Goal: Task Accomplishment & Management: Complete application form

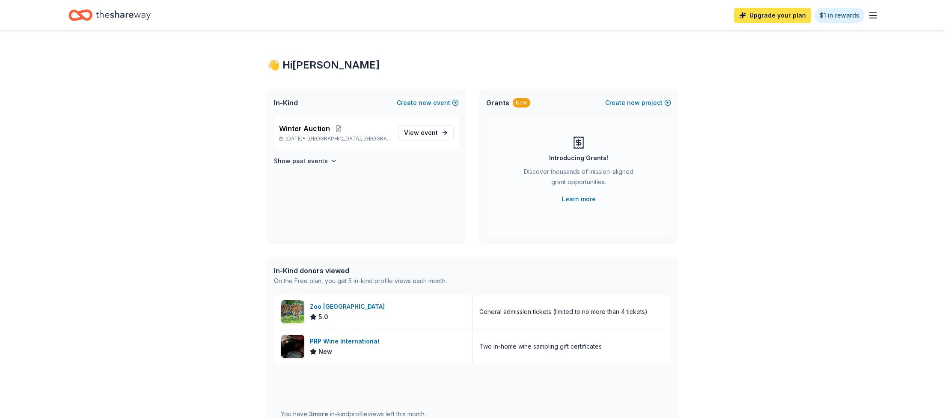
click at [764, 19] on link "Upgrade your plan" at bounding box center [772, 15] width 77 height 15
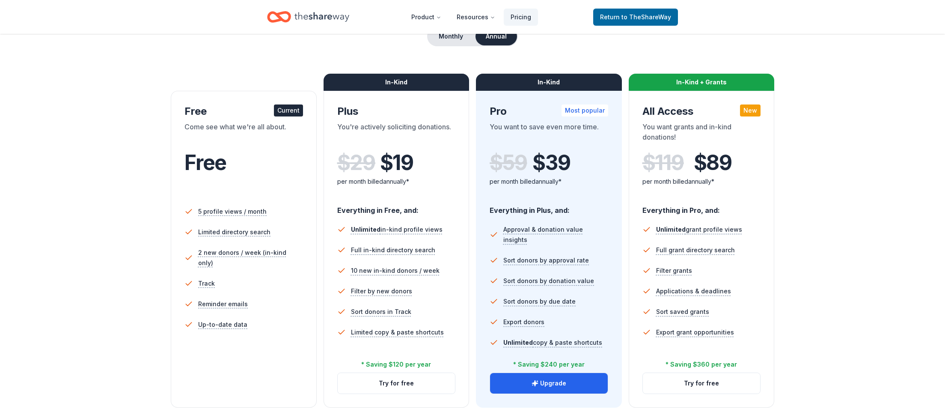
scroll to position [114, 0]
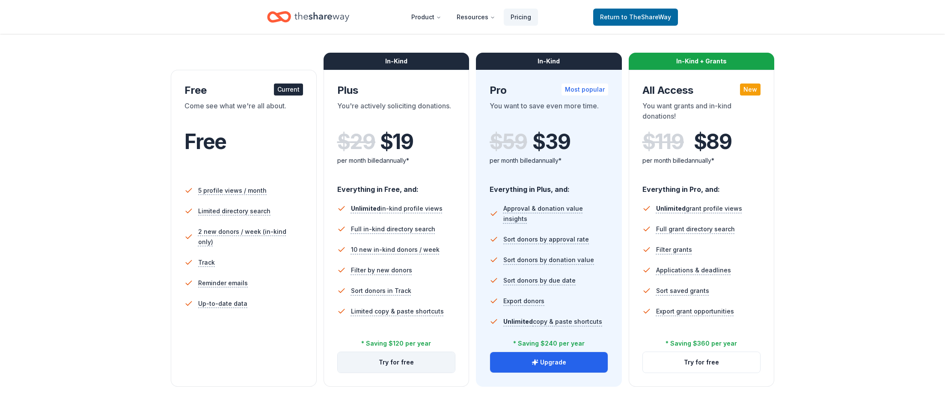
click at [394, 367] on button "Try for free" at bounding box center [397, 362] width 118 height 21
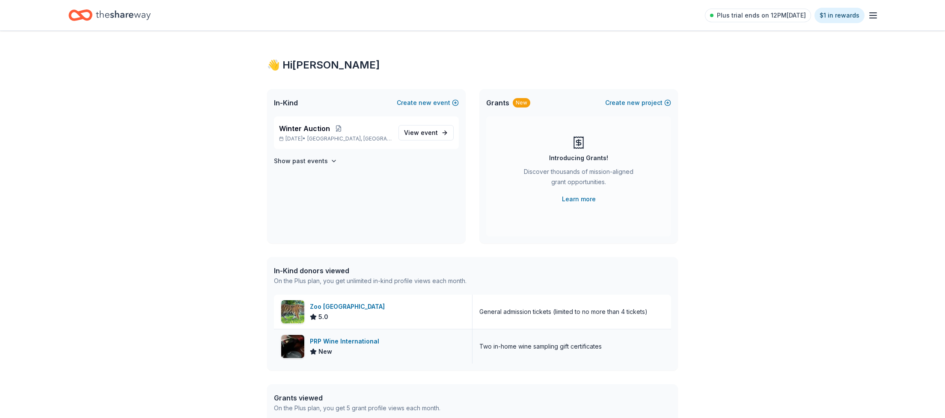
click at [347, 341] on div "PRP Wine International" at bounding box center [346, 341] width 73 height 10
click at [878, 17] on icon "button" at bounding box center [873, 15] width 10 height 10
click at [765, 72] on link "Account" at bounding box center [770, 76] width 27 height 9
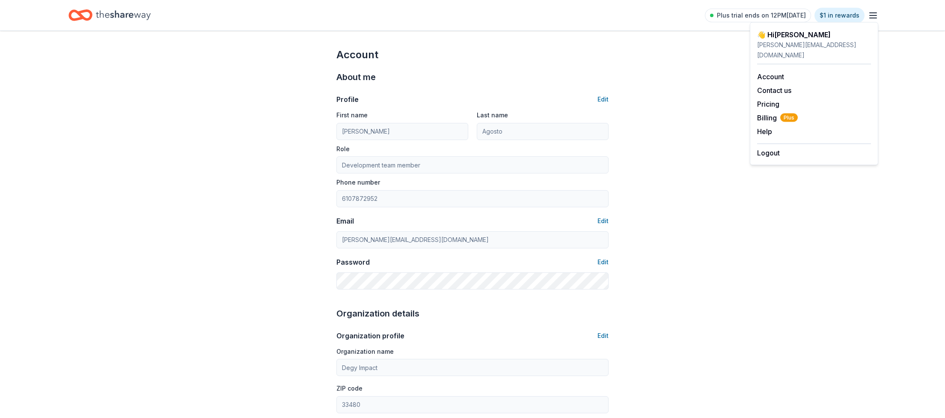
click at [130, 14] on icon "Home" at bounding box center [123, 14] width 55 height 9
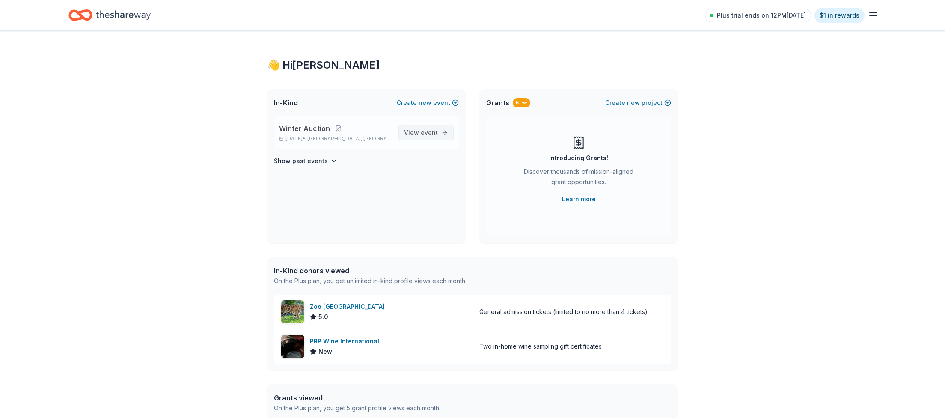
click at [423, 138] on link "View event" at bounding box center [426, 132] width 55 height 15
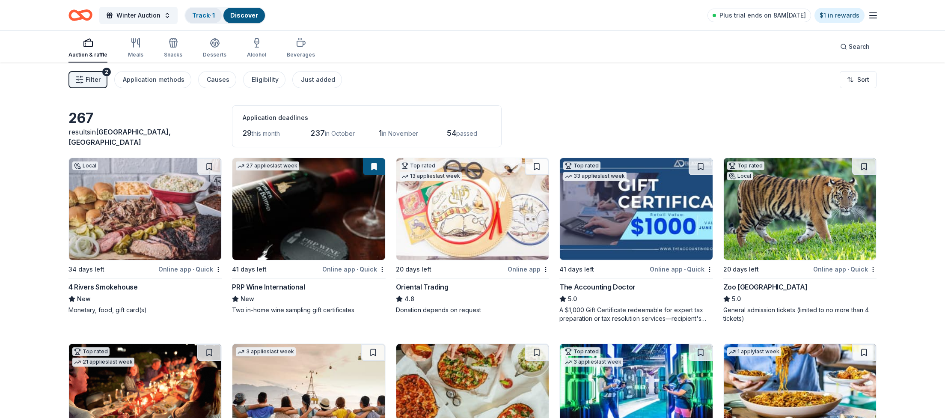
click at [199, 13] on link "Track · 1" at bounding box center [203, 15] width 23 height 7
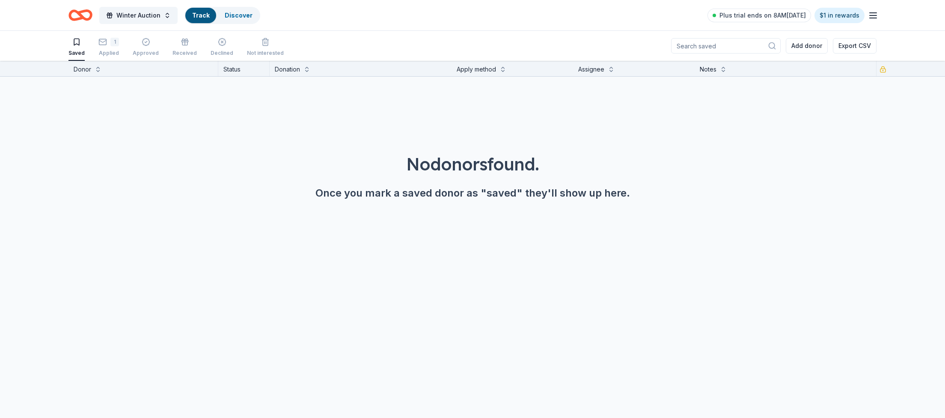
scroll to position [0, 0]
click at [110, 45] on div "1" at bounding box center [114, 41] width 9 height 9
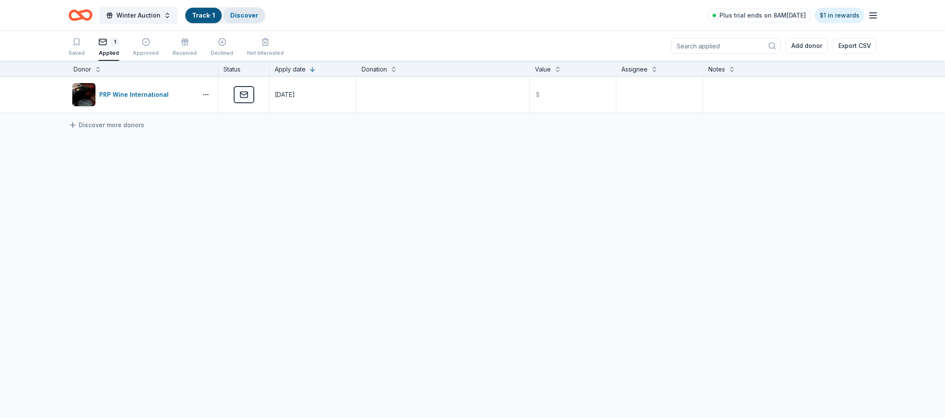
click at [233, 14] on link "Discover" at bounding box center [244, 15] width 28 height 7
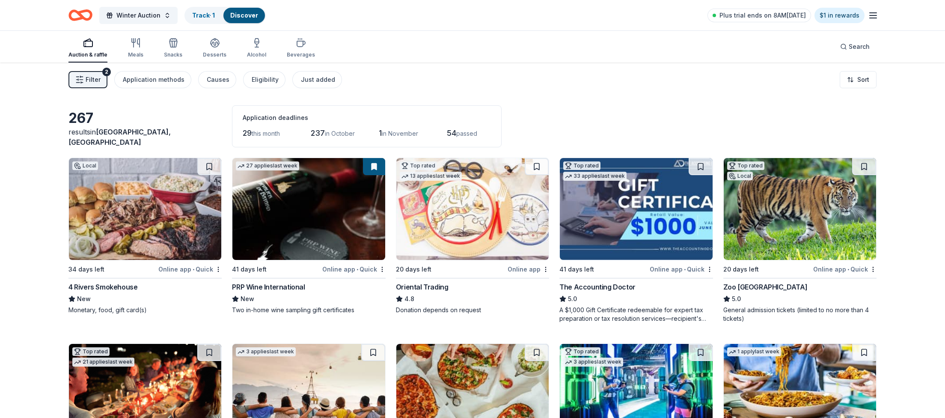
click at [814, 197] on img at bounding box center [800, 209] width 152 height 102
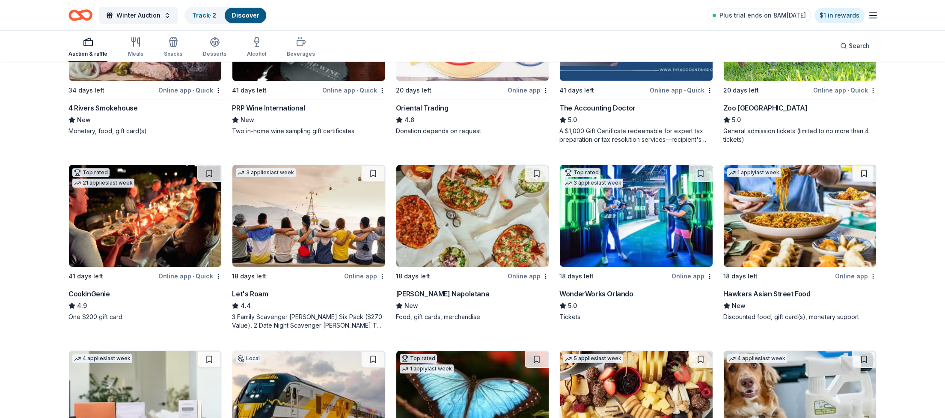
scroll to position [205, 0]
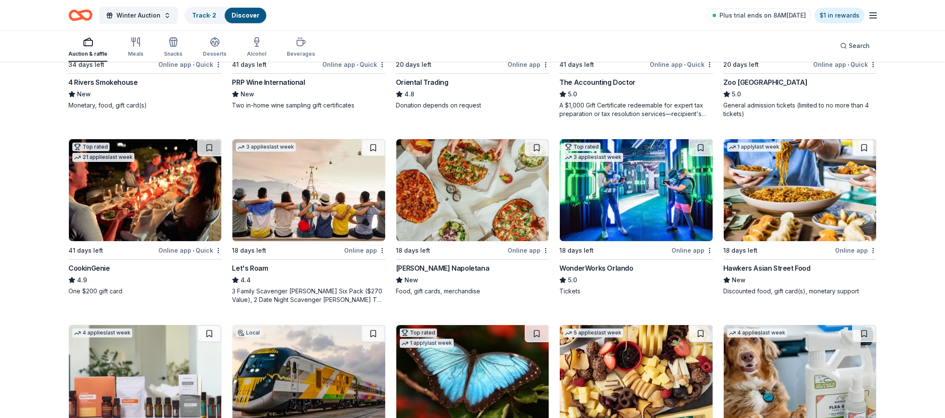
click at [146, 181] on img at bounding box center [145, 190] width 152 height 102
click at [252, 41] on icon "button" at bounding box center [257, 42] width 10 height 10
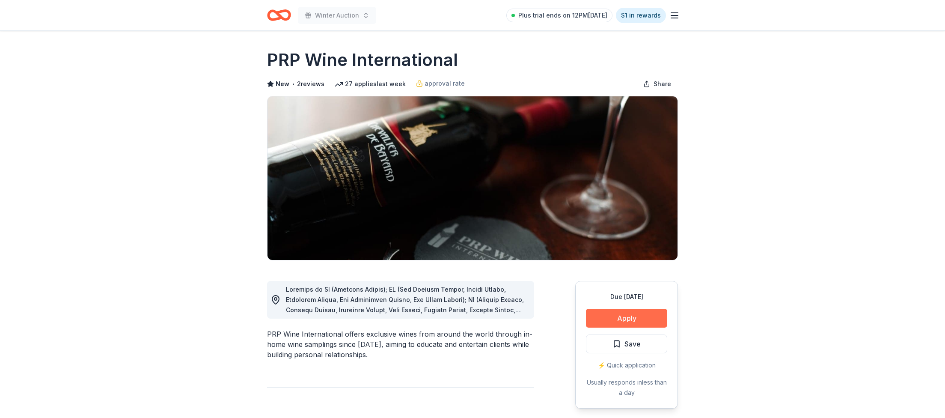
click at [624, 326] on button "Apply" at bounding box center [626, 318] width 81 height 19
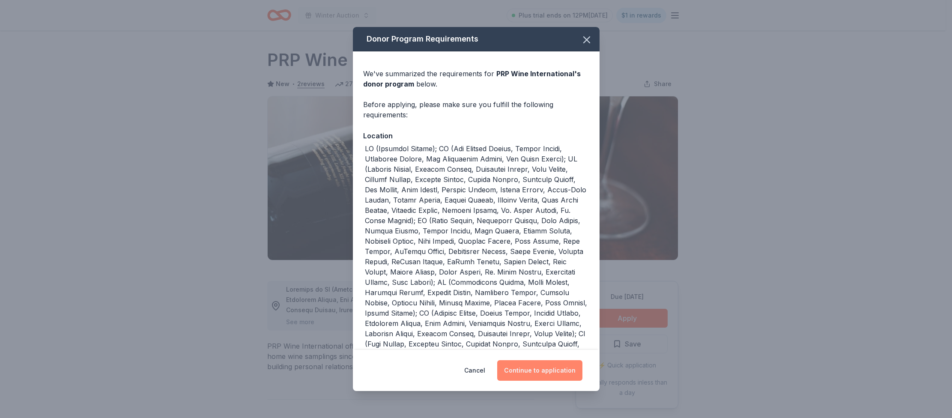
click at [543, 374] on button "Continue to application" at bounding box center [539, 370] width 85 height 21
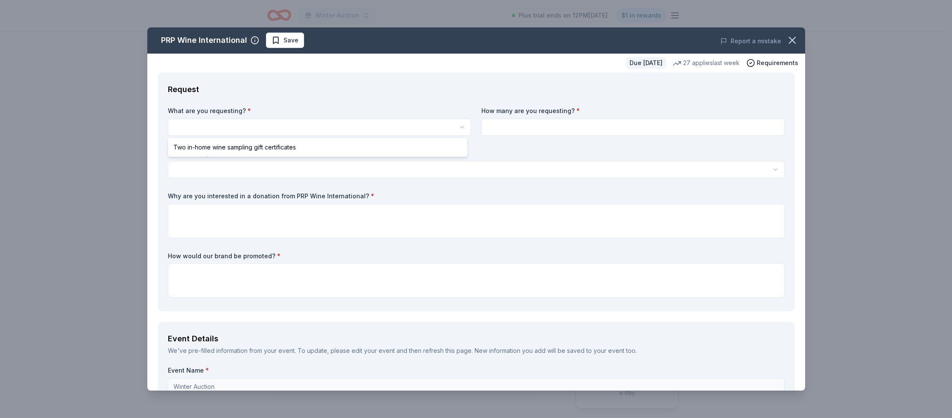
click at [224, 124] on html "Winter Auction Plus trial ends on 12PM[DATE] $1 in rewards Due [DATE] Share PRP…" at bounding box center [476, 209] width 952 height 418
select select "Two in-home wine sampling gift certificates"
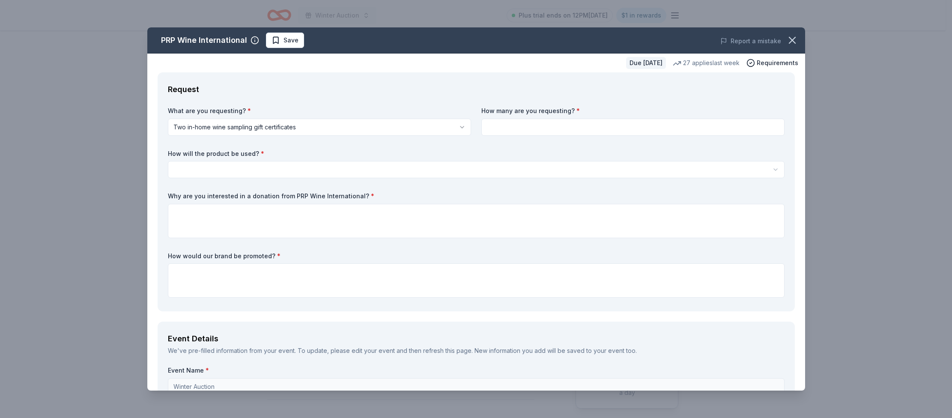
click at [522, 125] on input at bounding box center [632, 127] width 303 height 17
type input "2"
click at [243, 170] on html "Winter Auction Plus trial ends on 12PM, 9/23 $1 in rewards Due in 41 days Share…" at bounding box center [476, 209] width 952 height 418
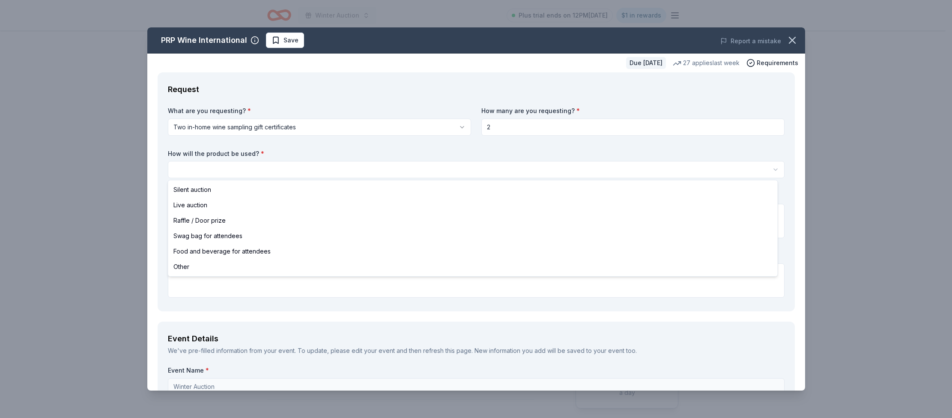
select select "silentAuction"
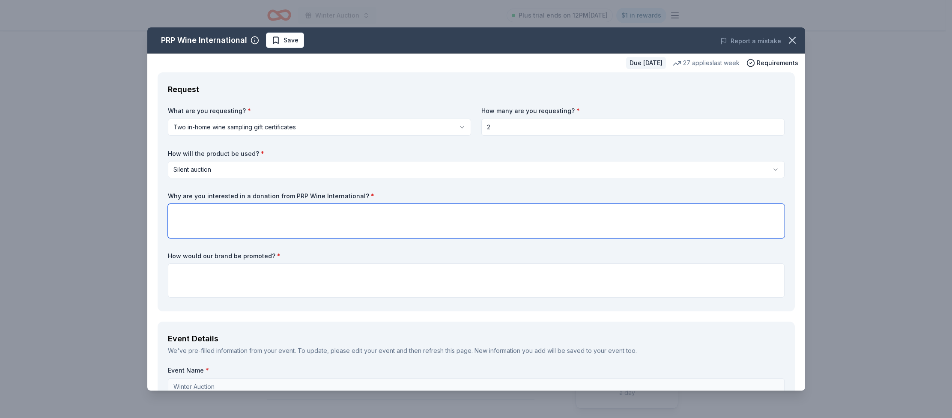
click at [228, 209] on textarea at bounding box center [476, 221] width 617 height 34
click at [282, 277] on textarea at bounding box center [476, 280] width 617 height 34
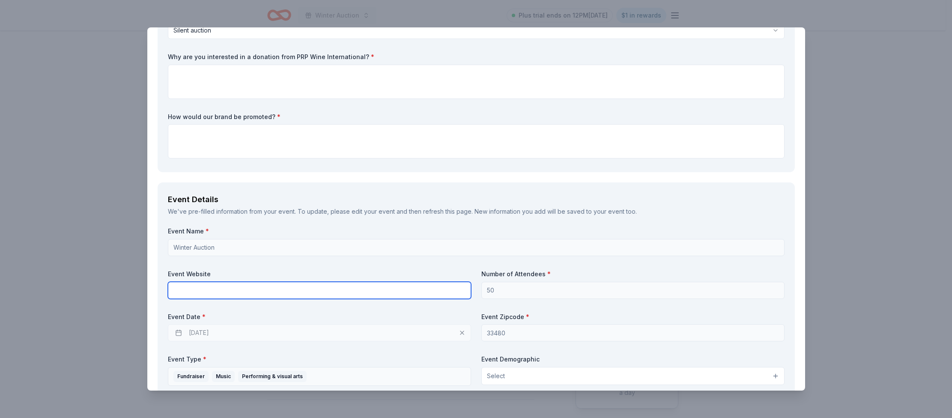
click at [231, 286] on input "text" at bounding box center [319, 290] width 303 height 17
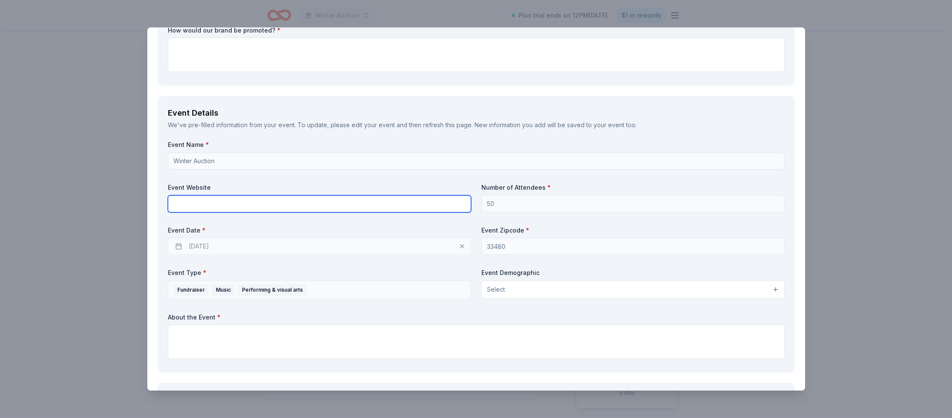
scroll to position [262, 0]
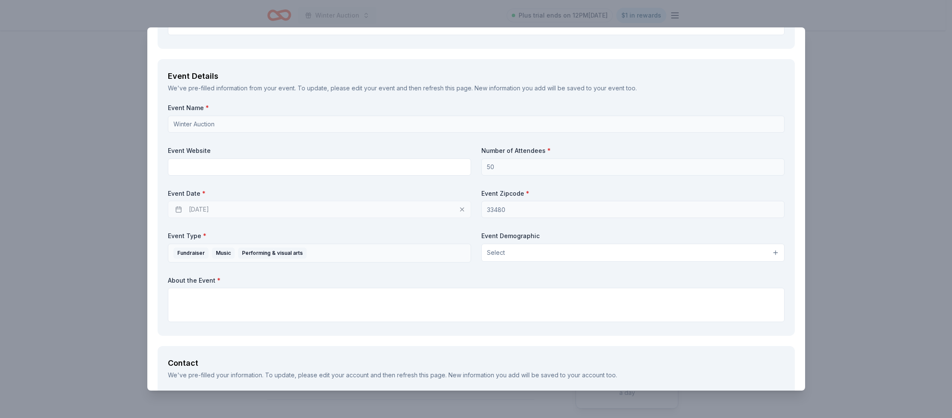
click at [177, 209] on div "11/02/2025" at bounding box center [319, 209] width 303 height 17
click at [206, 210] on div "11/02/2025" at bounding box center [319, 209] width 303 height 17
click at [230, 209] on div "11/02/2025" at bounding box center [319, 209] width 303 height 17
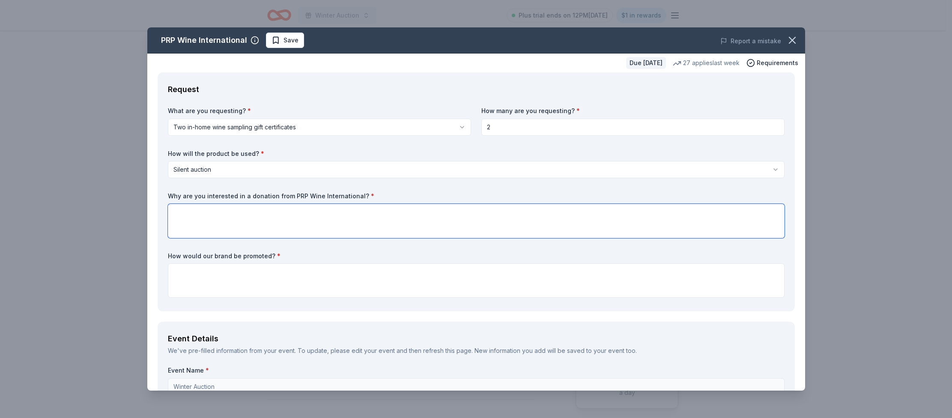
click at [238, 208] on textarea at bounding box center [476, 221] width 617 height 34
type textarea "We believe that you provide the best wine experience."
click at [188, 274] on textarea at bounding box center [476, 280] width 617 height 34
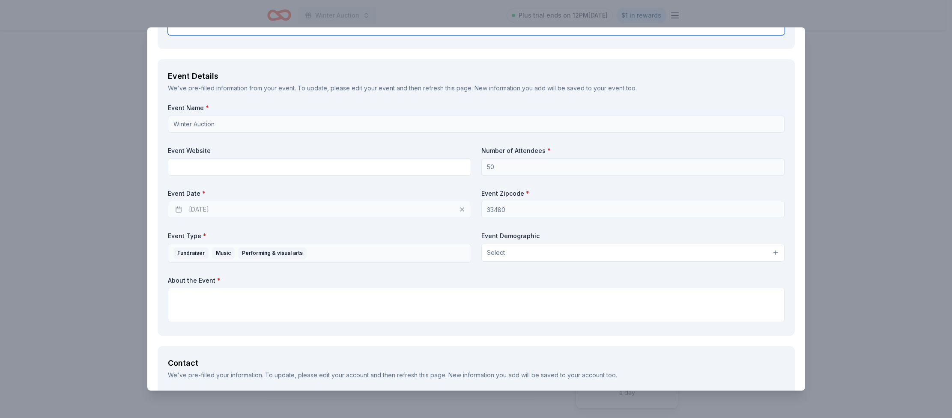
scroll to position [315, 0]
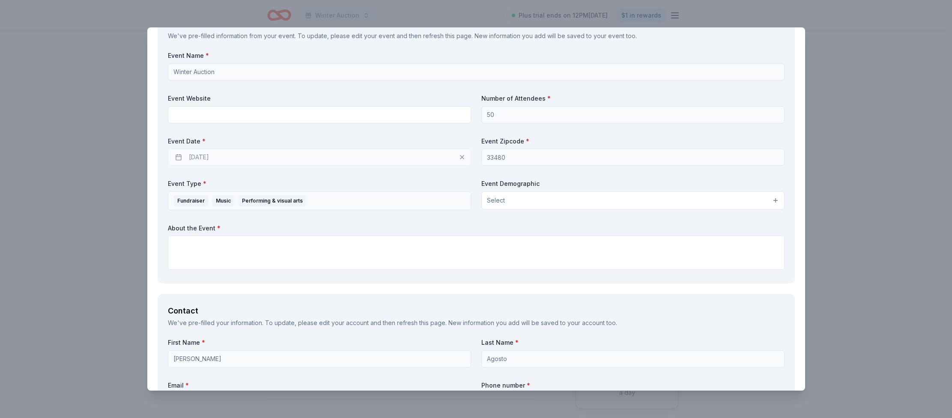
type textarea "Social media, website"
click at [492, 203] on span "Select" at bounding box center [496, 200] width 18 height 10
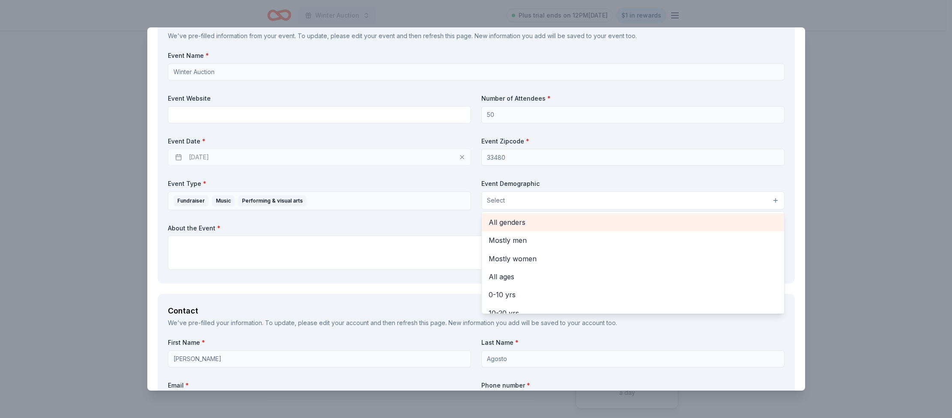
click at [501, 219] on span "All genders" at bounding box center [633, 222] width 289 height 11
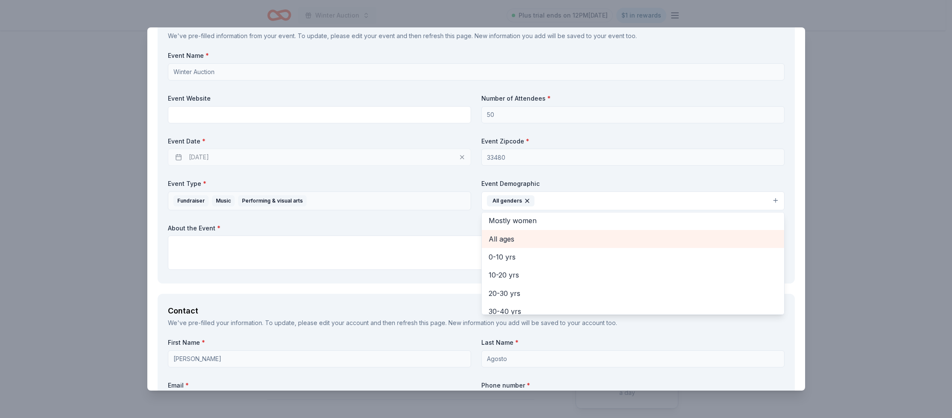
scroll to position [68, 0]
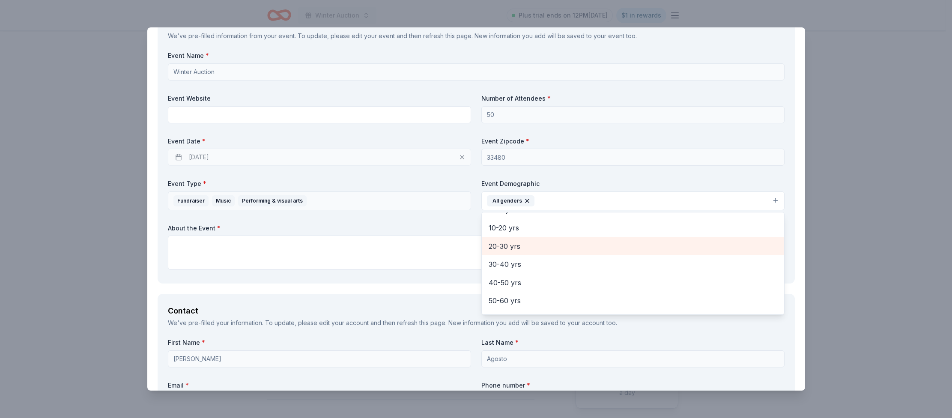
click at [514, 247] on span "20-30 yrs" at bounding box center [633, 246] width 289 height 11
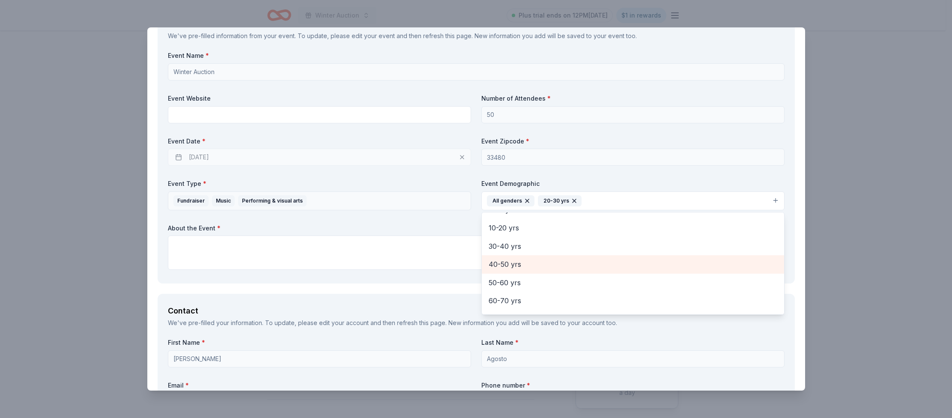
click at [515, 261] on span "40-50 yrs" at bounding box center [633, 264] width 289 height 11
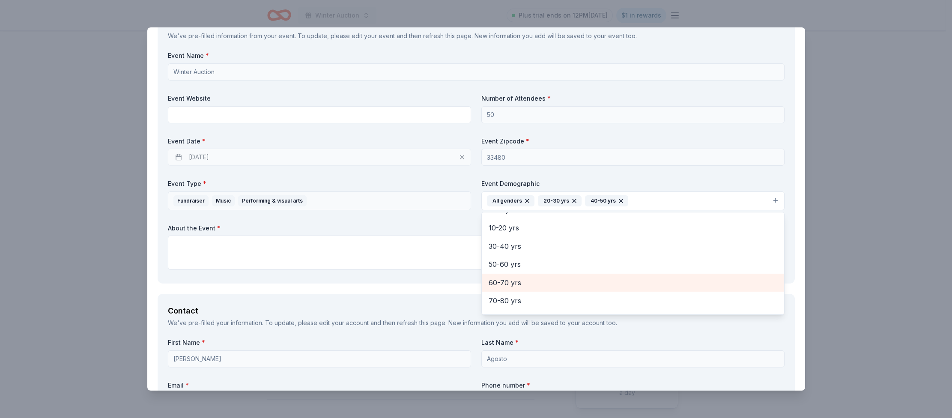
click at [516, 277] on span "60-70 yrs" at bounding box center [633, 282] width 289 height 11
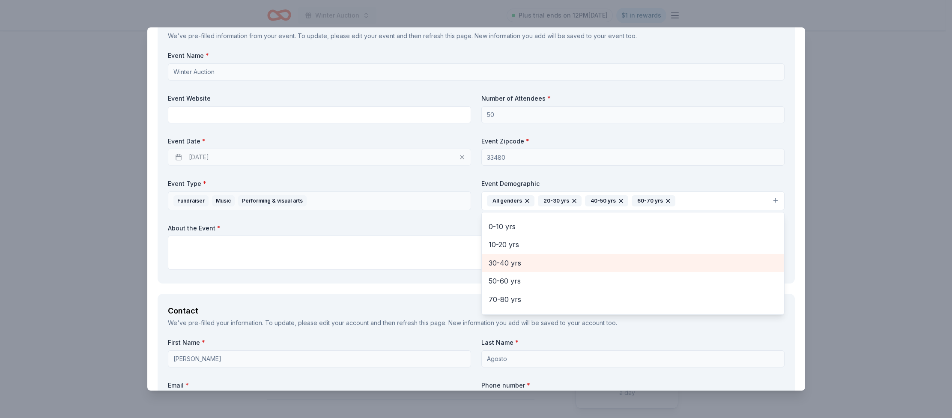
click at [508, 262] on span "30-40 yrs" at bounding box center [633, 262] width 289 height 11
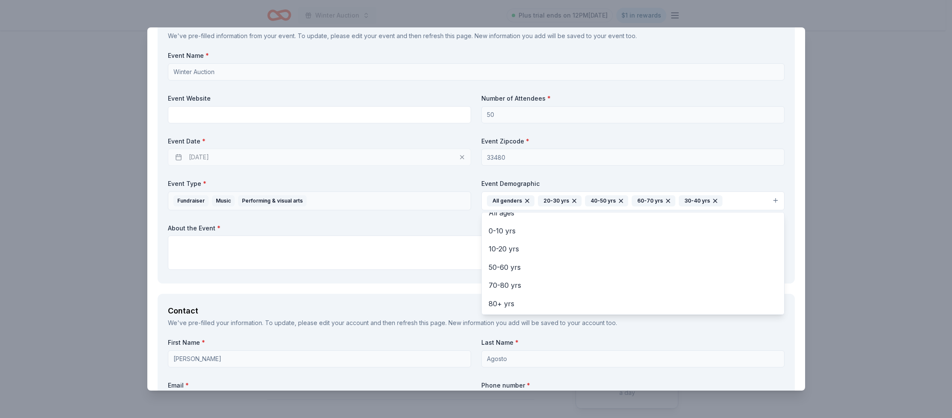
click at [448, 237] on div "Event Name * Winter Auction Event Website Number of Attendees * 50 Event Date *…" at bounding box center [476, 162] width 617 height 222
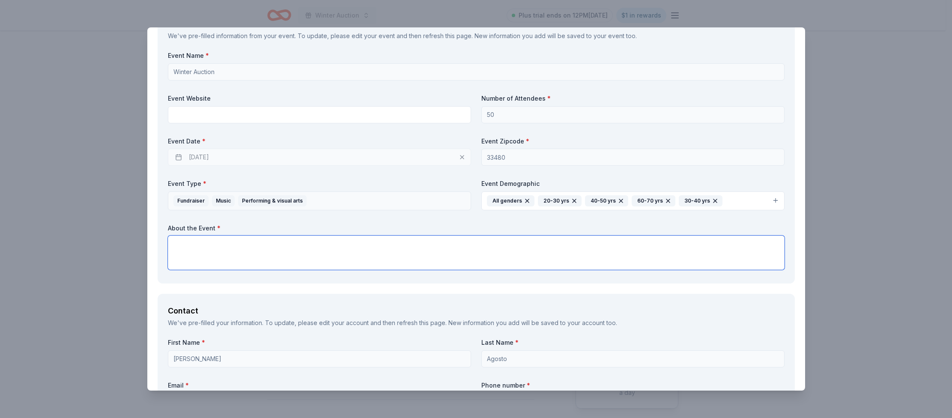
click at [228, 242] on textarea at bounding box center [476, 253] width 617 height 34
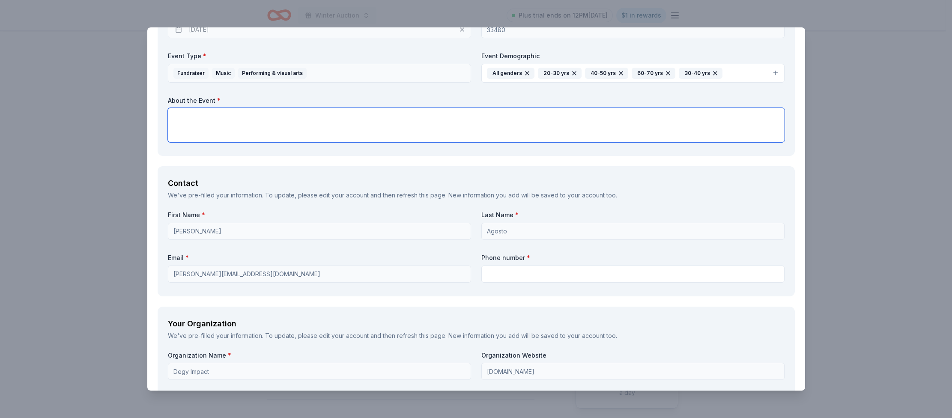
scroll to position [494, 0]
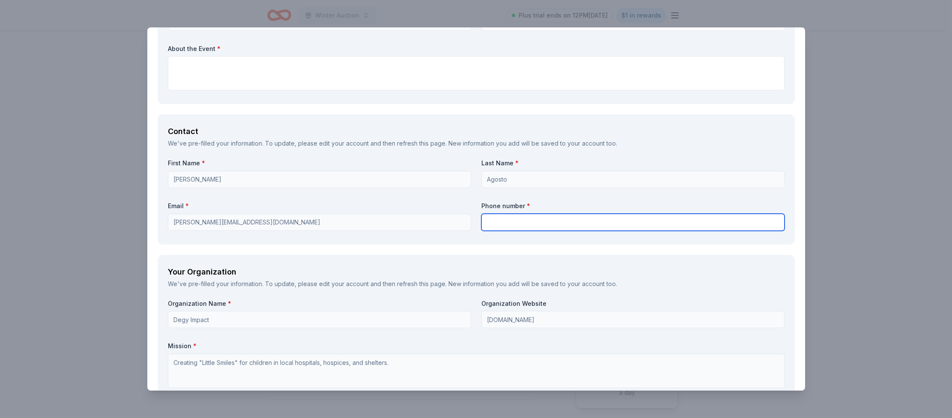
click at [492, 214] on input "text" at bounding box center [632, 222] width 303 height 17
type input "6107872952"
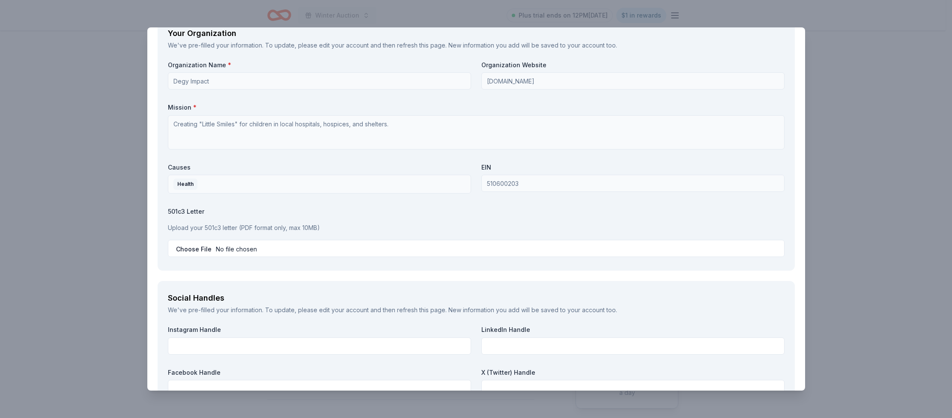
scroll to position [755, 0]
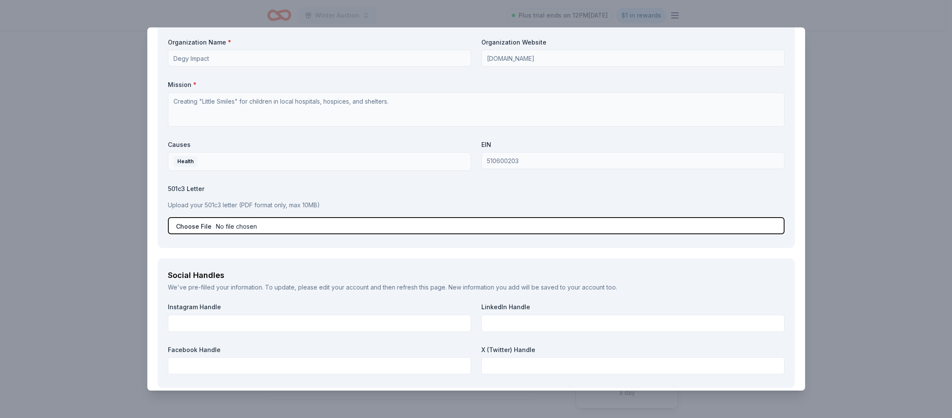
click at [229, 227] on input "file" at bounding box center [476, 225] width 617 height 17
type input "C:\fakepath\DI Donation.pdf"
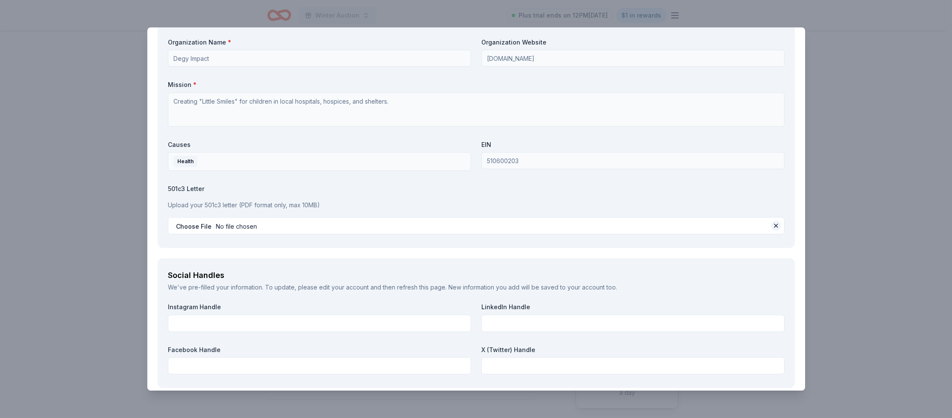
click at [771, 224] on button at bounding box center [776, 226] width 10 height 10
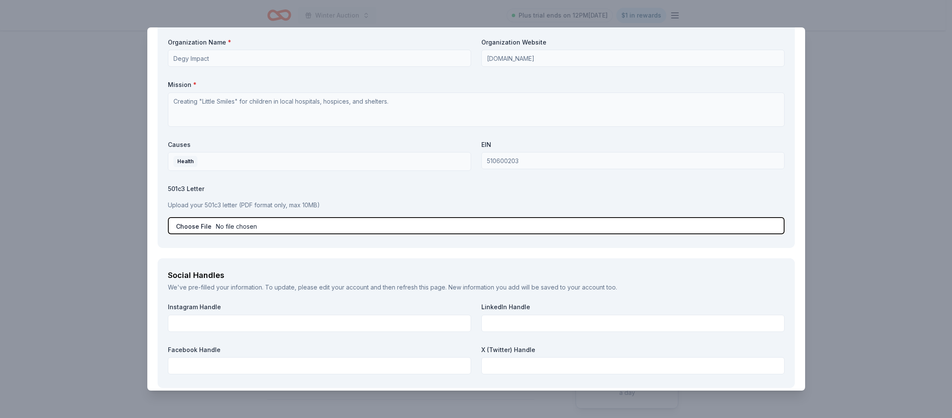
click at [232, 227] on input "file" at bounding box center [476, 225] width 617 height 17
type input "C:\fakepath\Degy Impact 501c3 (2).pdf"
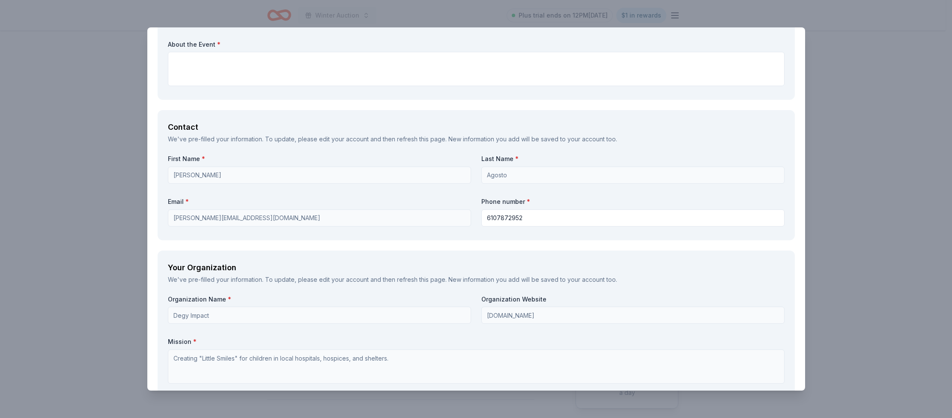
scroll to position [434, 0]
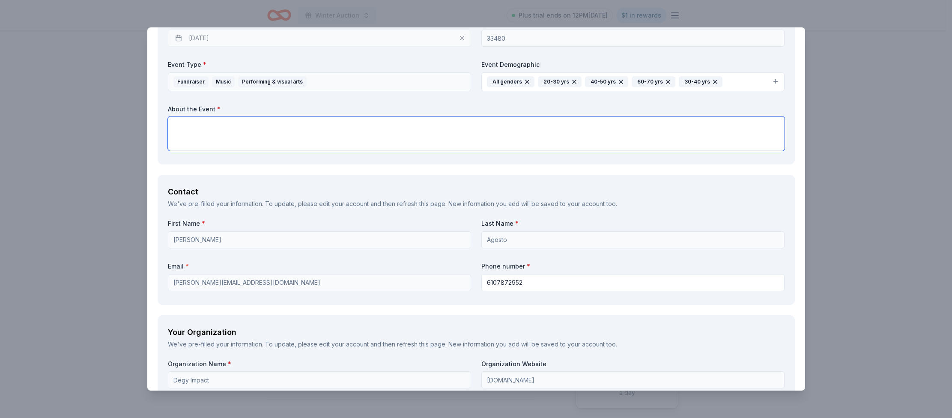
click at [178, 120] on textarea at bounding box center [476, 133] width 617 height 34
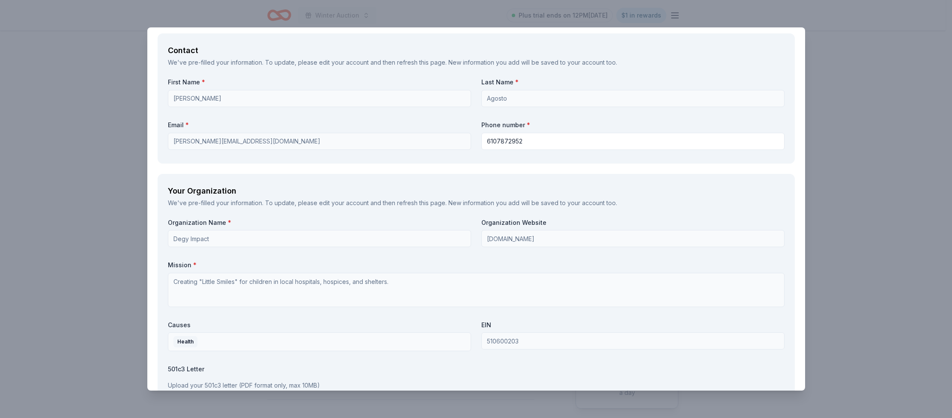
scroll to position [576, 0]
type textarea "This is an online silent auction to help us raise funds in order to accomplish …"
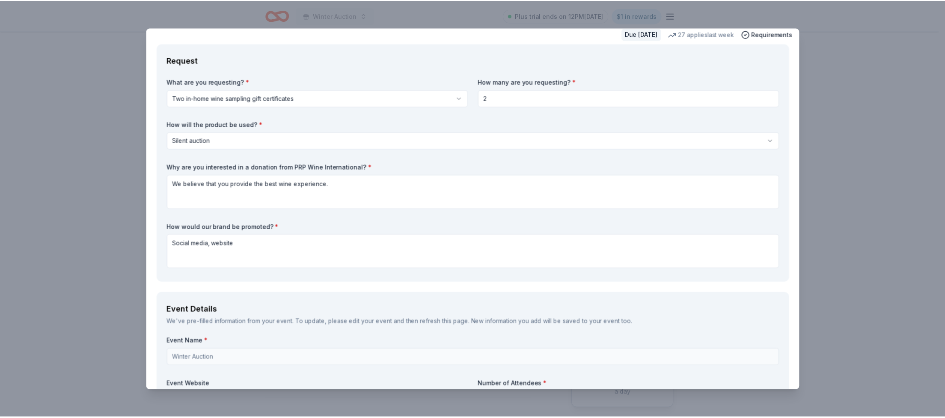
scroll to position [0, 0]
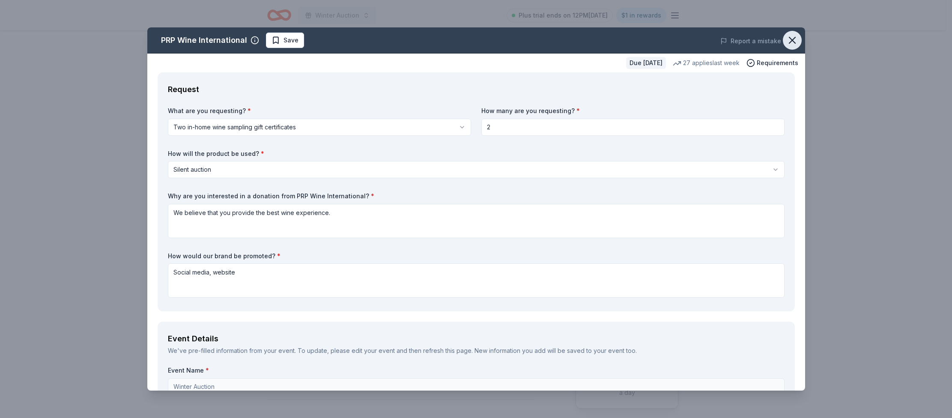
click at [789, 41] on icon "button" at bounding box center [792, 40] width 6 height 6
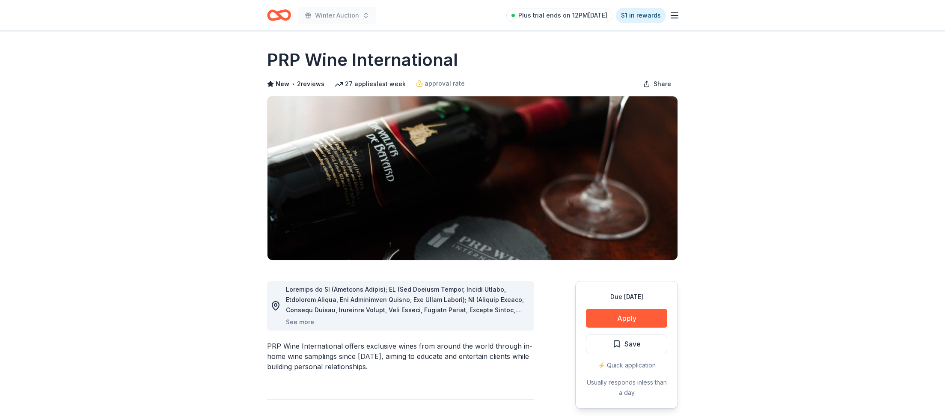
click at [275, 13] on icon "Home" at bounding box center [279, 15] width 24 height 20
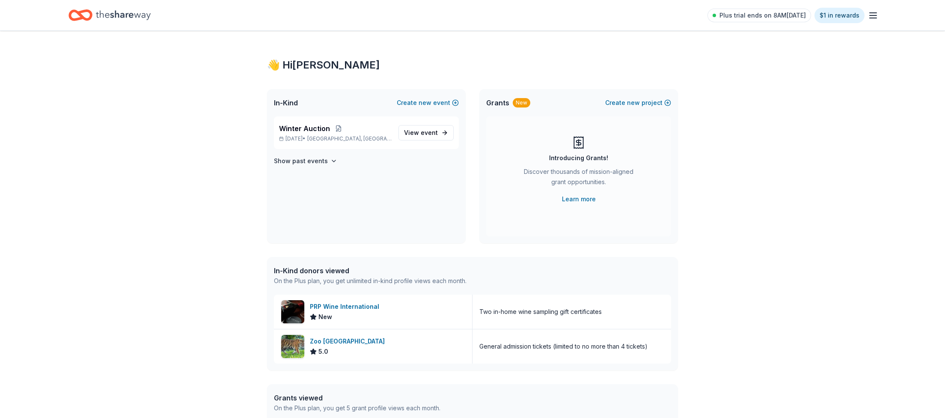
click at [874, 13] on line "button" at bounding box center [873, 13] width 7 height 0
click at [764, 72] on link "Account" at bounding box center [770, 76] width 27 height 9
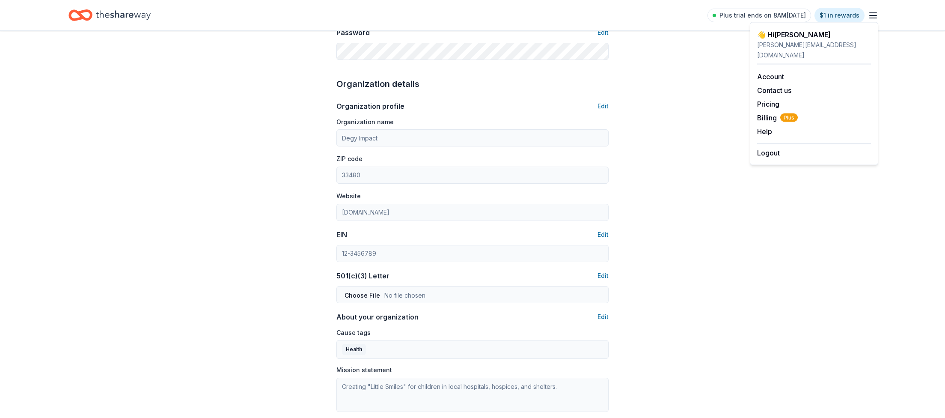
scroll to position [229, 0]
click at [605, 105] on button "Edit" at bounding box center [603, 106] width 11 height 10
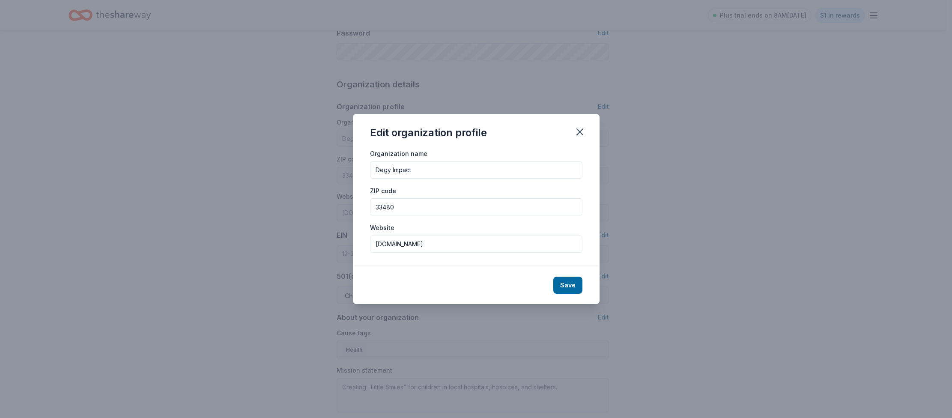
click at [436, 247] on input "degyimpact.com" at bounding box center [476, 244] width 212 height 17
type input "[DOMAIN_NAME]"
click at [564, 285] on button "Save" at bounding box center [567, 285] width 29 height 17
type input "[DOMAIN_NAME]"
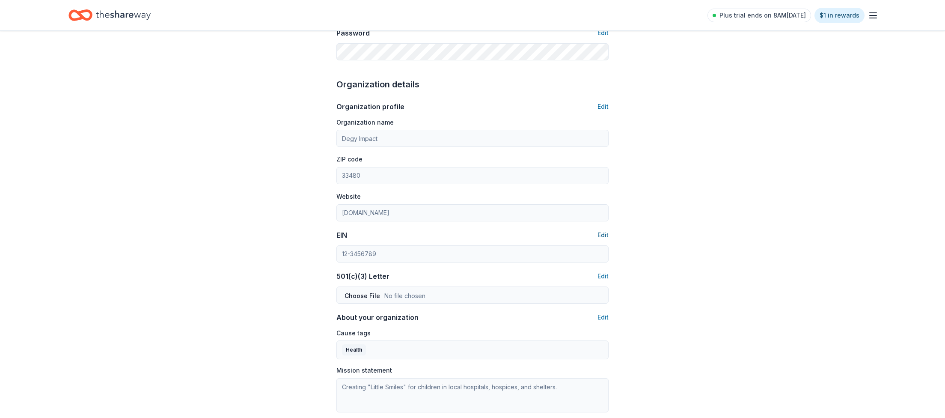
click at [607, 236] on button "Edit" at bounding box center [603, 235] width 11 height 10
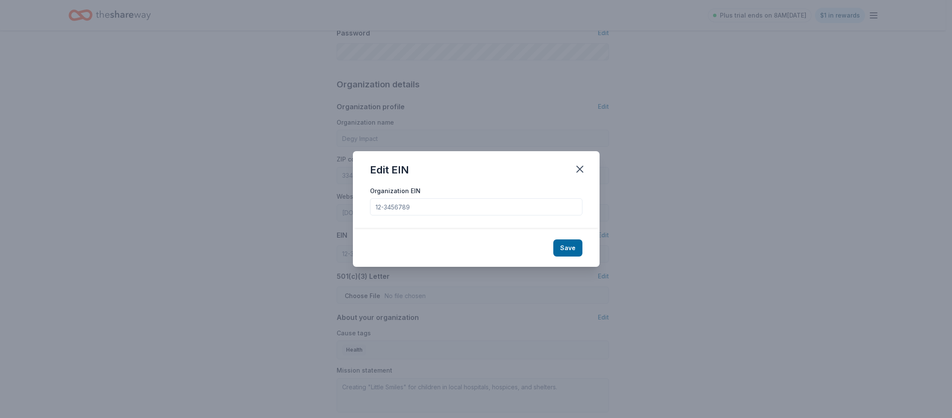
drag, startPoint x: 398, startPoint y: 206, endPoint x: 366, endPoint y: 205, distance: 32.6
click at [366, 205] on div "Organization EIN" at bounding box center [476, 207] width 247 height 44
type input "33-2656767"
click at [575, 248] on button "Save" at bounding box center [567, 247] width 29 height 17
type input "33-2656767"
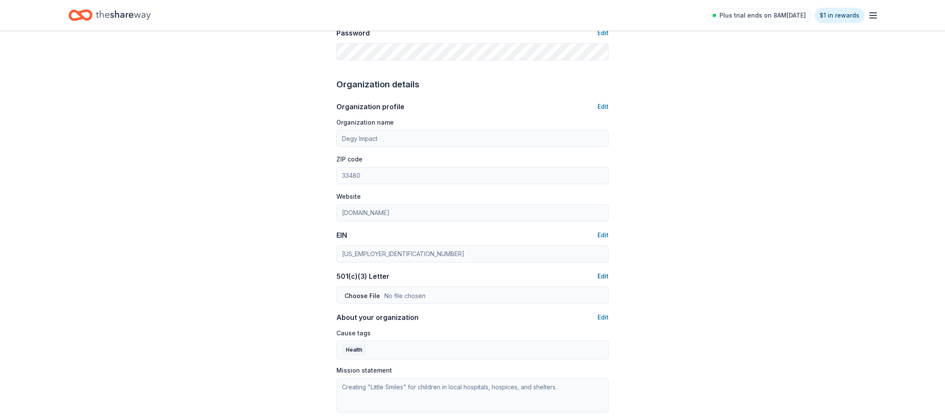
click at [606, 273] on button "Edit" at bounding box center [603, 276] width 11 height 10
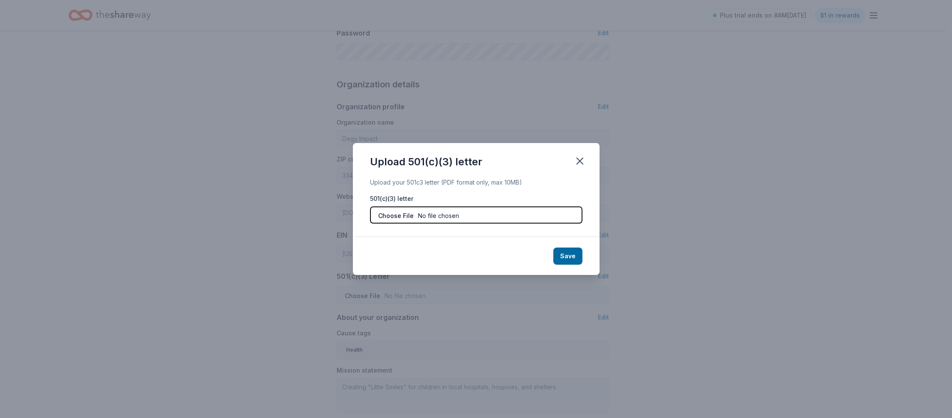
click at [402, 216] on input "file" at bounding box center [476, 214] width 212 height 17
type input "C:\fakepath\Degy Impact 501c3 (2).pdf"
click at [575, 256] on button "Save" at bounding box center [567, 255] width 29 height 17
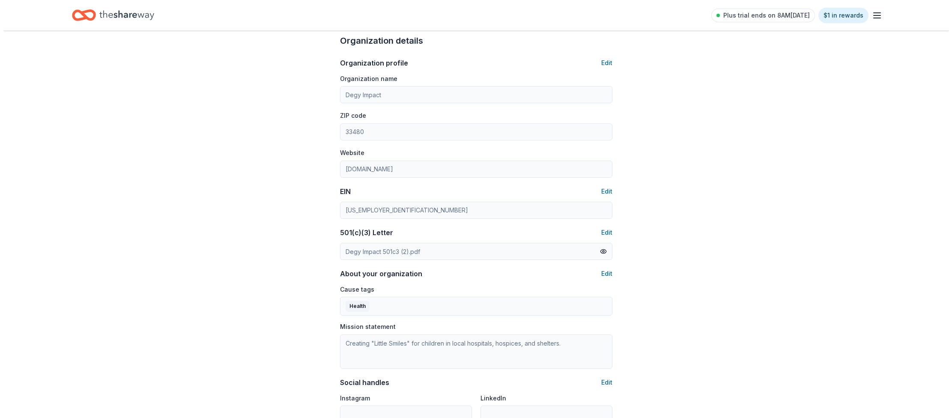
scroll to position [381, 0]
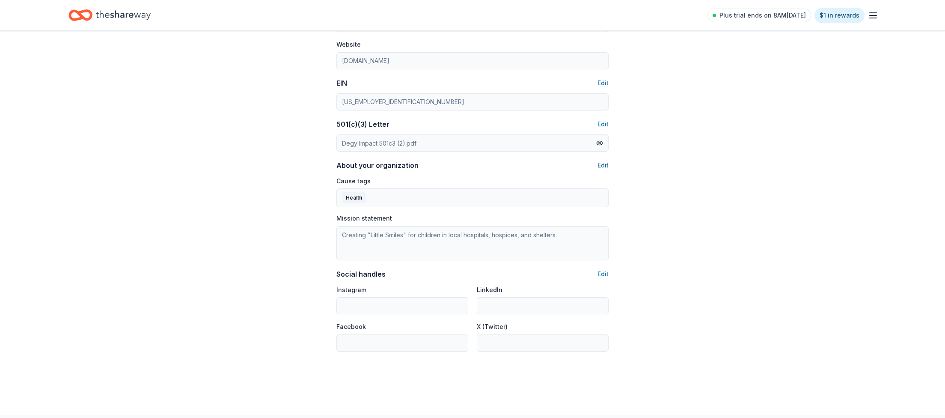
click at [601, 164] on button "Edit" at bounding box center [603, 165] width 11 height 10
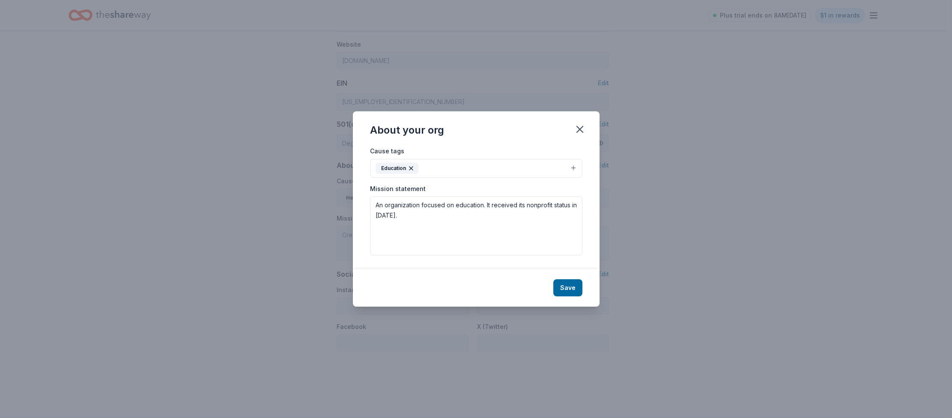
click at [432, 166] on button "Education" at bounding box center [476, 168] width 212 height 19
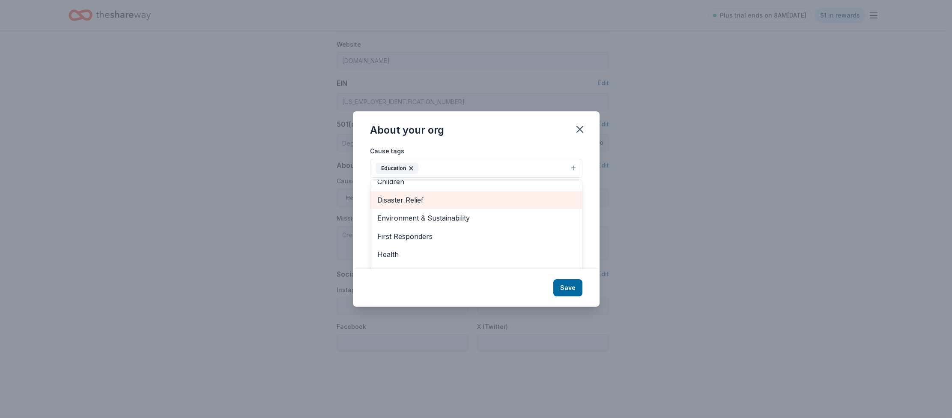
scroll to position [78, 0]
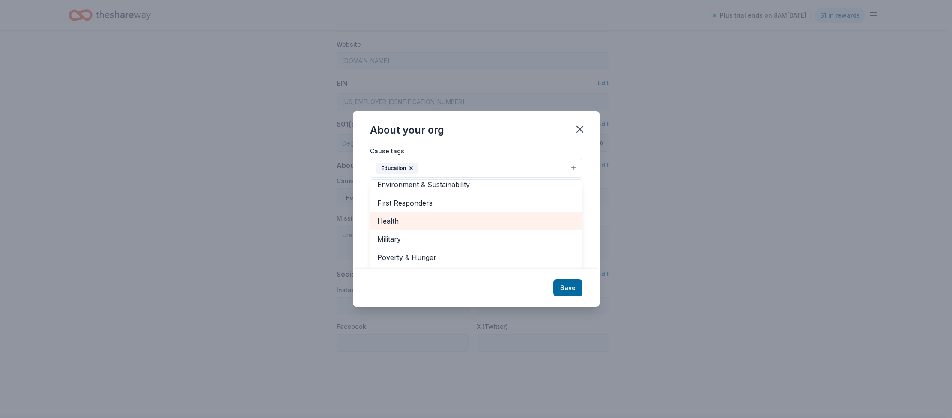
click at [386, 220] on span "Health" at bounding box center [476, 220] width 198 height 11
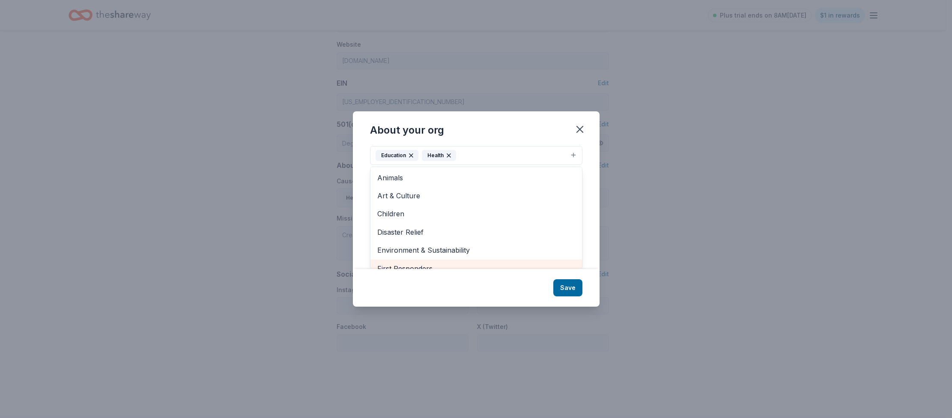
scroll to position [0, 0]
click at [389, 212] on span "Children" at bounding box center [476, 213] width 198 height 11
click at [570, 289] on div "About your org Cause tags Education Health Children Animals Art & Culture Disas…" at bounding box center [476, 208] width 247 height 195
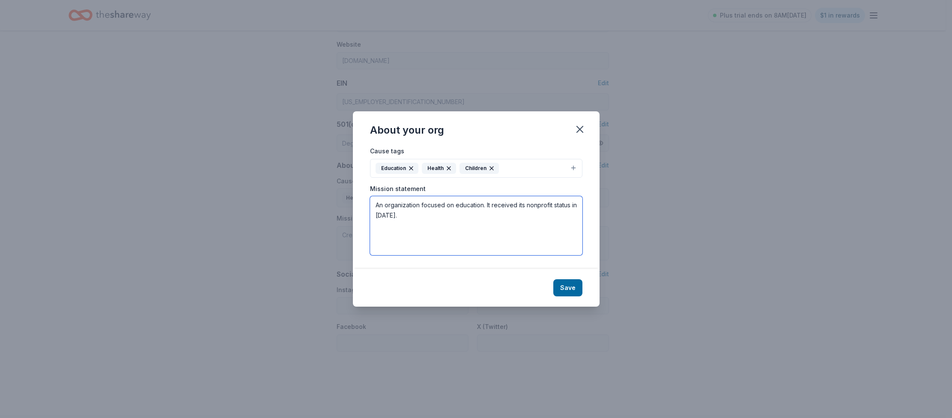
drag, startPoint x: 400, startPoint y: 215, endPoint x: 365, endPoint y: 204, distance: 37.0
click at [365, 204] on div "Cause tags Education Health Children Mission statement An organization focused …" at bounding box center [476, 207] width 247 height 123
paste textarea "DEGY IMPACT, INC exists to amplify positive change within our communities using…"
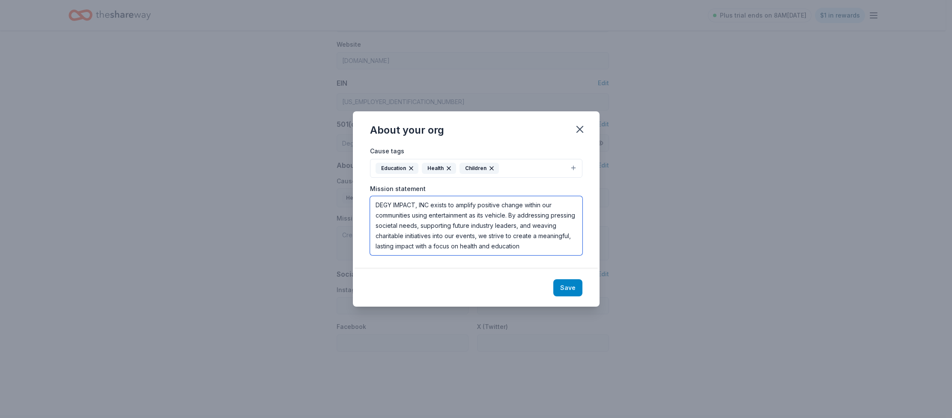
type textarea "DEGY IMPACT, INC exists to amplify positive change within our communities using…"
click at [562, 289] on button "Save" at bounding box center [567, 287] width 29 height 17
type textarea "DEGY IMPACT, INC exists to amplify positive change within our communities using…"
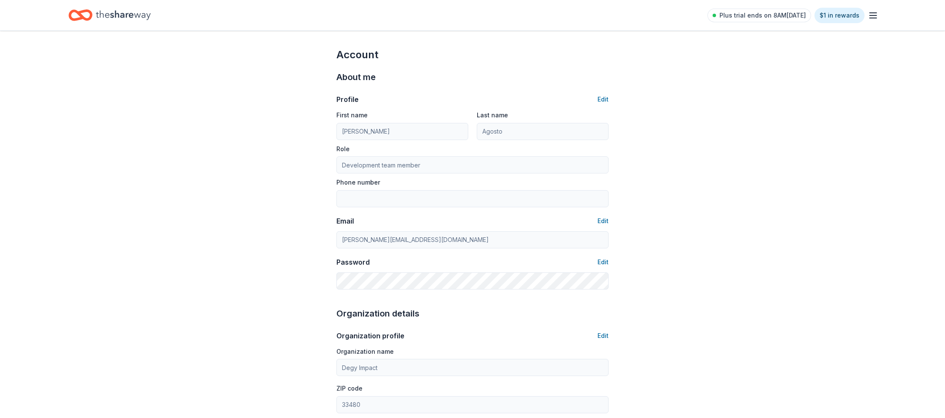
click at [116, 8] on icon "Home" at bounding box center [123, 15] width 55 height 18
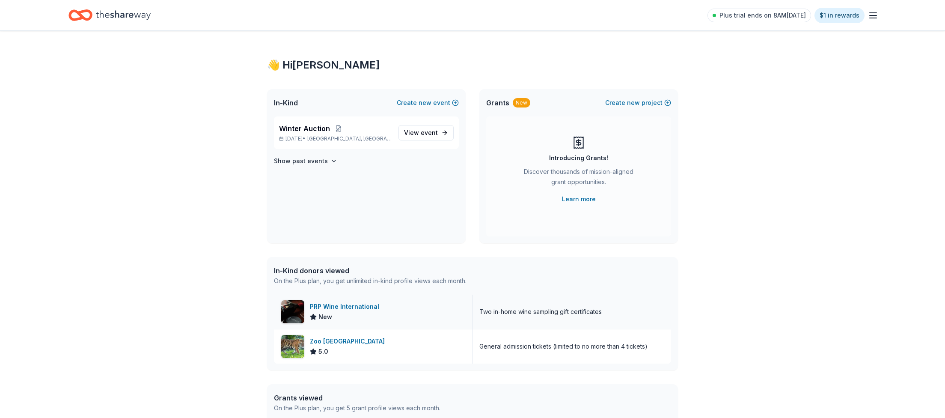
click at [355, 306] on div "PRP Wine International" at bounding box center [346, 306] width 73 height 10
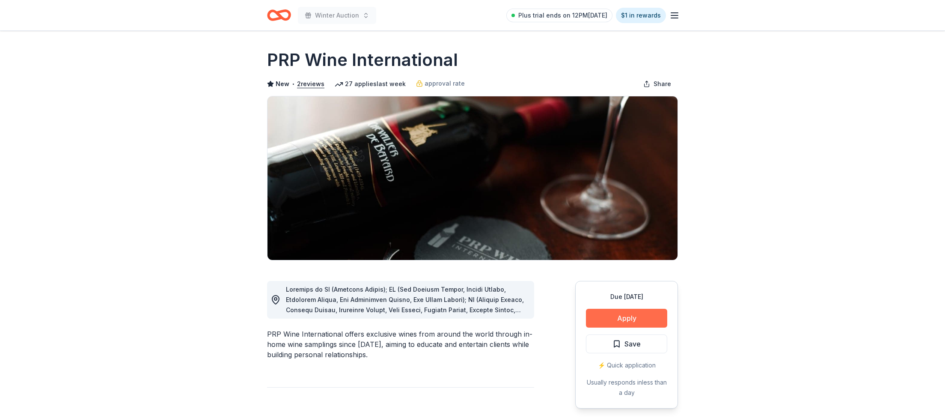
click at [647, 320] on button "Apply" at bounding box center [626, 318] width 81 height 19
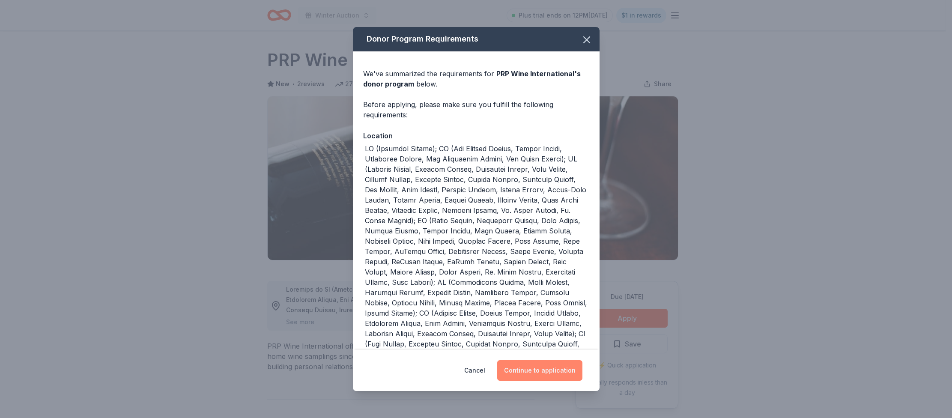
click at [548, 373] on button "Continue to application" at bounding box center [539, 370] width 85 height 21
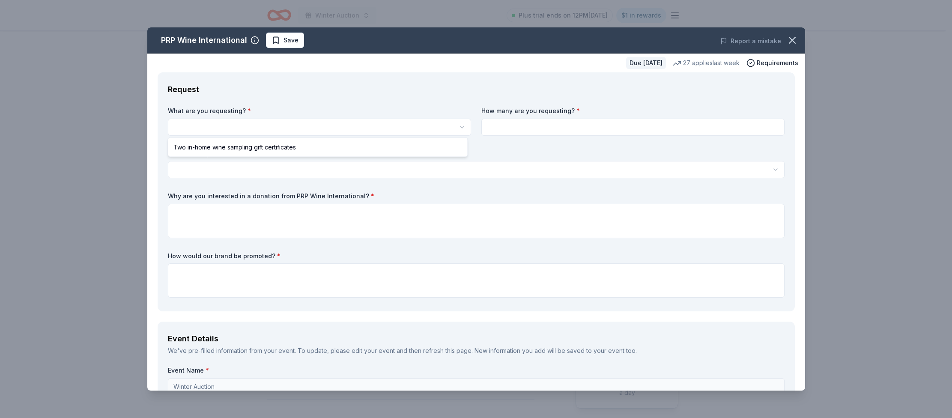
click at [213, 125] on html "Winter Auction Plus trial ends on 12PM, 9/23 $1 in rewards Due in 41 days Share…" at bounding box center [476, 209] width 952 height 418
select select "Two in-home wine sampling gift certificates"
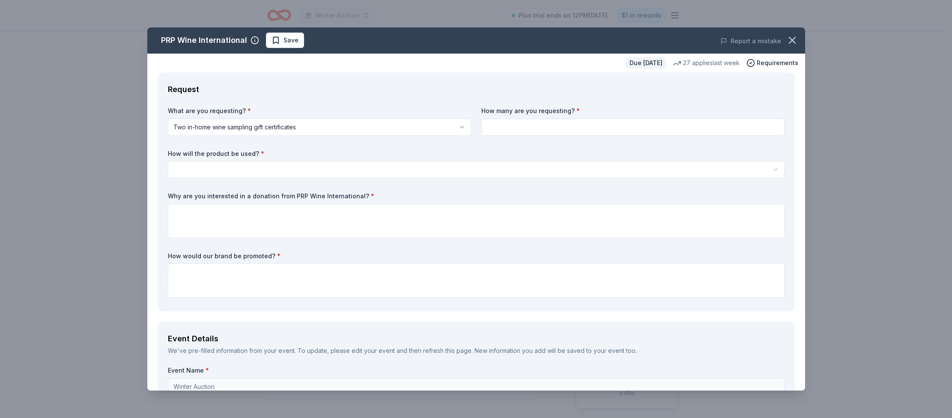
click at [521, 122] on input at bounding box center [632, 127] width 303 height 17
type input "2"
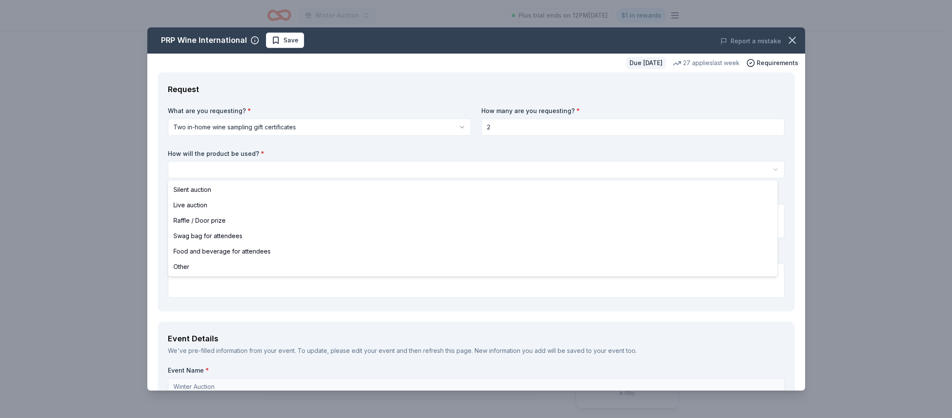
click at [236, 165] on html "Winter Auction Plus trial ends on 12PM, 9/23 $1 in rewards Due in 41 days Share…" at bounding box center [476, 209] width 952 height 418
select select "silentAuction"
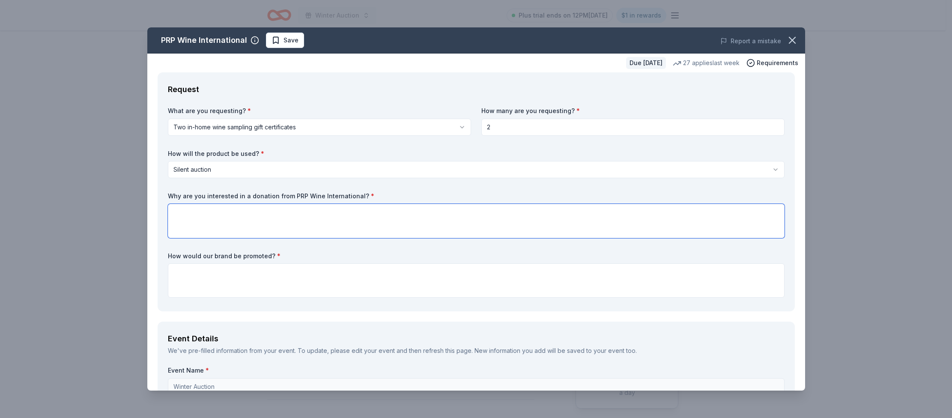
click at [212, 212] on textarea at bounding box center [476, 221] width 617 height 34
type textarea "We believe you provide the best experience"
click at [211, 281] on textarea at bounding box center [476, 280] width 617 height 34
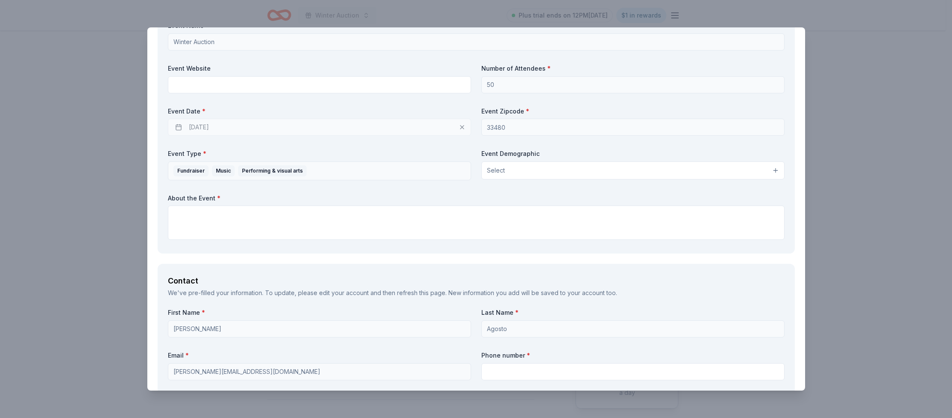
scroll to position [359, 0]
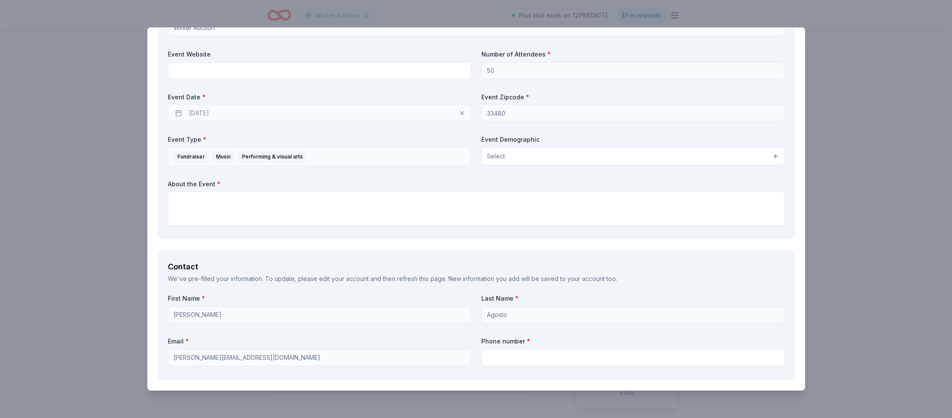
type textarea "Social Media, website"
click at [267, 214] on textarea at bounding box center [476, 208] width 617 height 34
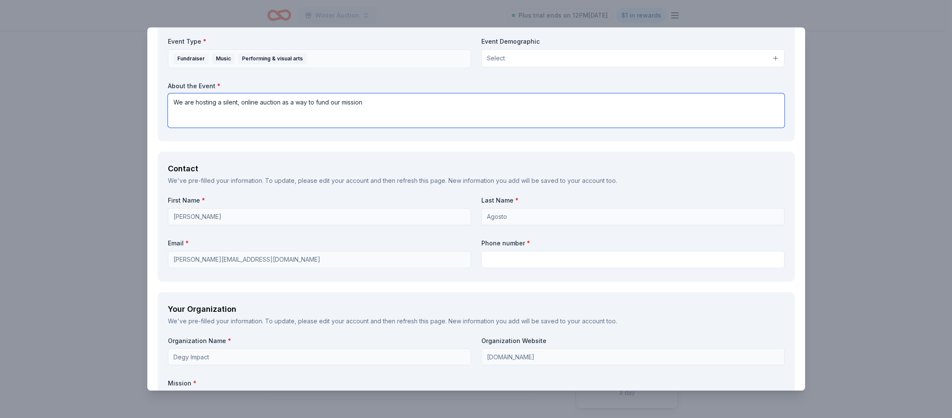
scroll to position [494, 0]
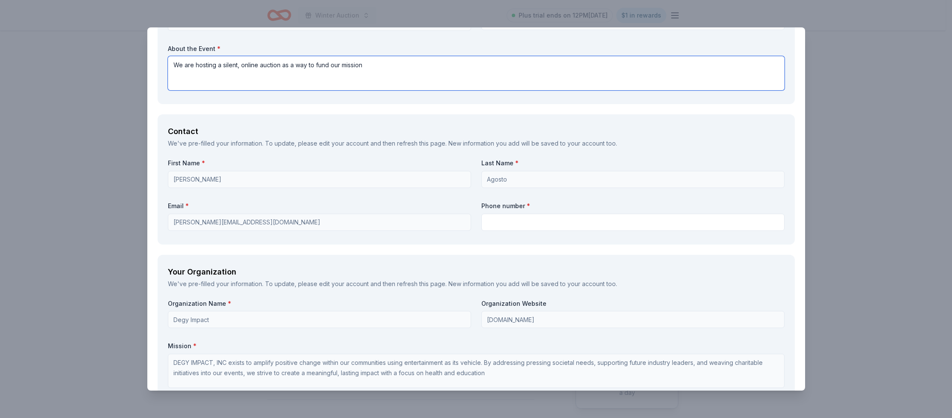
type textarea "We are hosting a silent, online auction as a way to fund our mission"
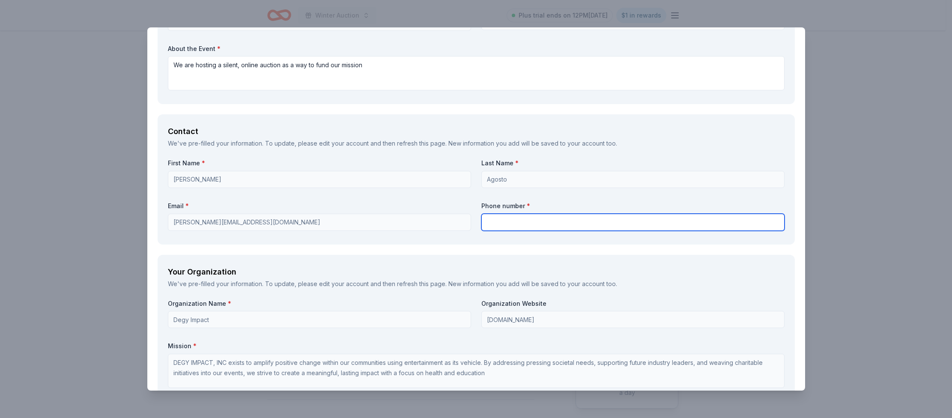
click at [490, 226] on input "text" at bounding box center [632, 222] width 303 height 17
type input "6107872952"
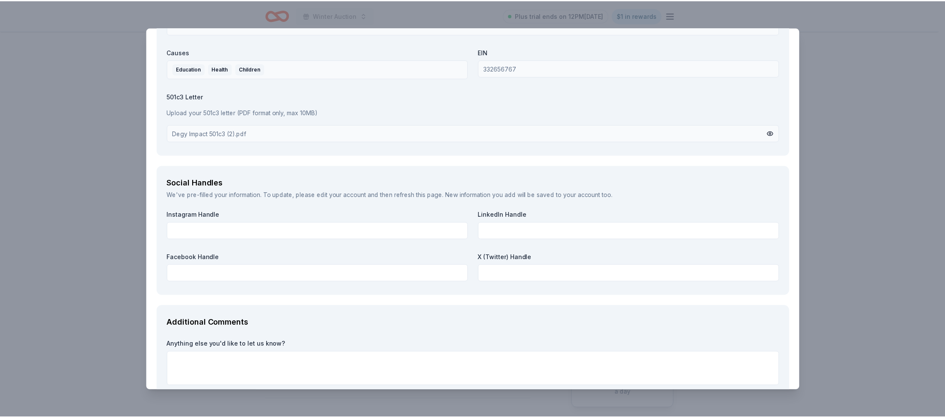
scroll to position [901, 0]
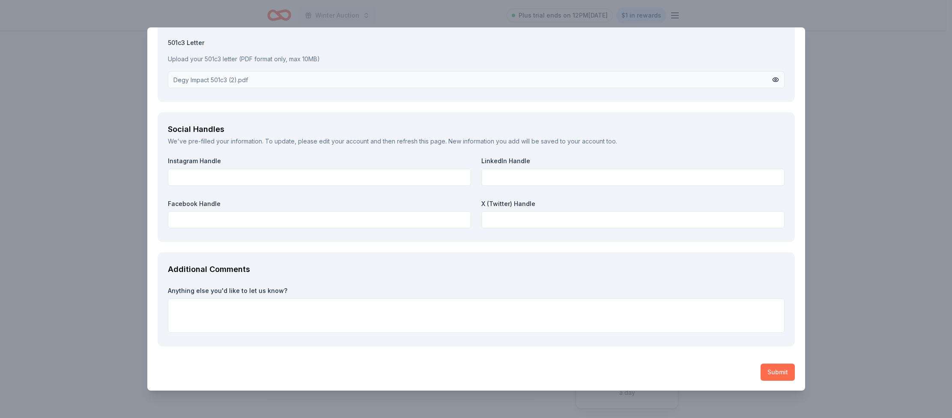
click at [769, 373] on button "Submit" at bounding box center [777, 372] width 34 height 17
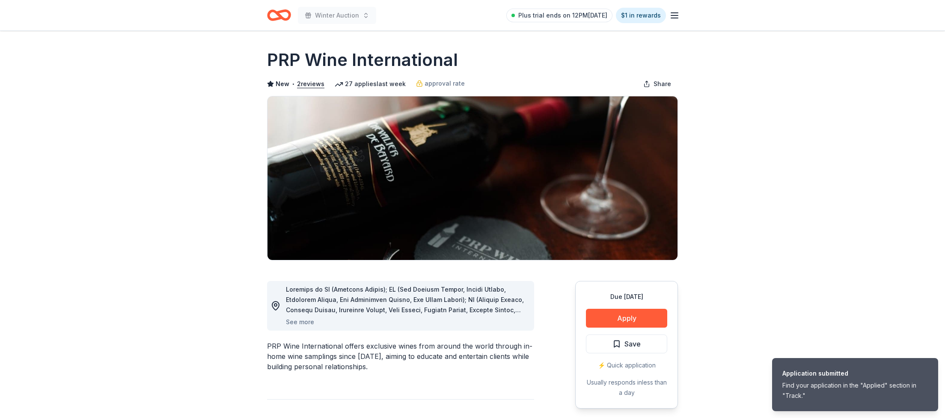
click at [270, 14] on icon "Home" at bounding box center [279, 15] width 24 height 20
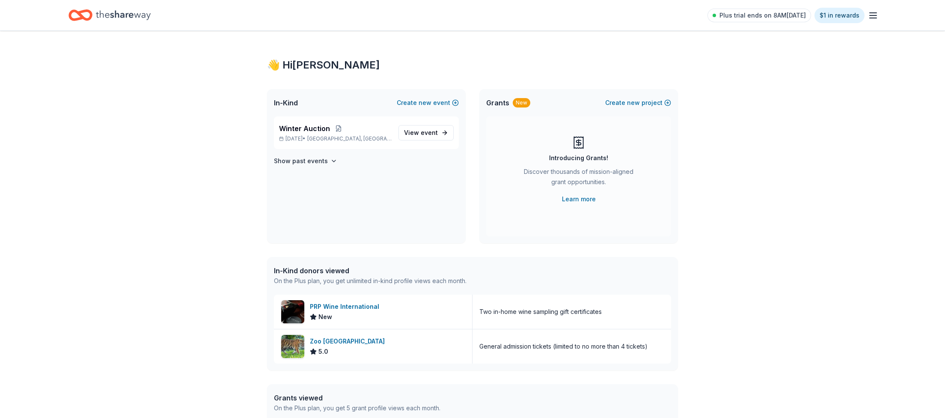
click at [122, 15] on icon "Home" at bounding box center [123, 14] width 55 height 9
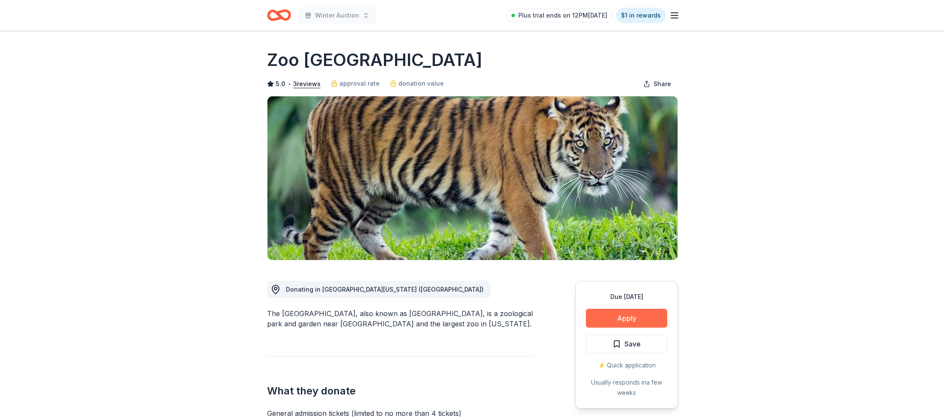
click at [639, 320] on button "Apply" at bounding box center [626, 318] width 81 height 19
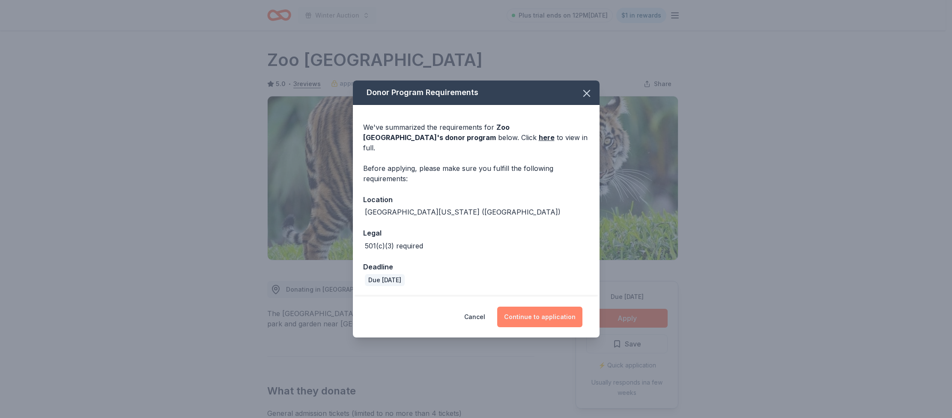
click at [550, 310] on button "Continue to application" at bounding box center [539, 317] width 85 height 21
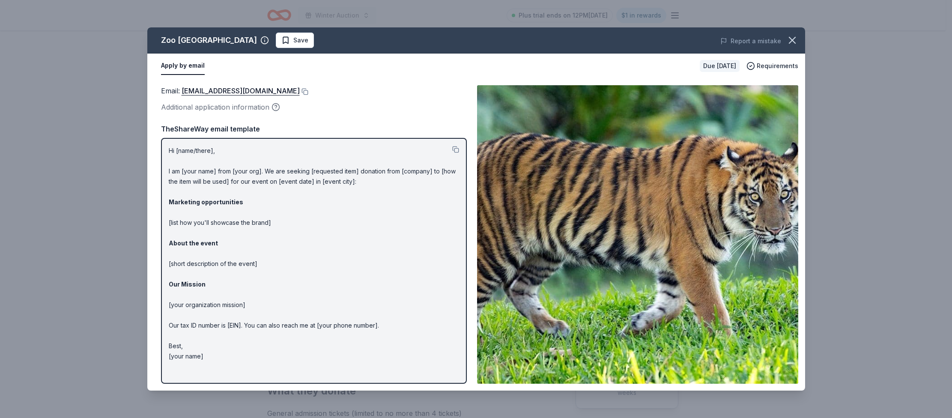
click at [215, 360] on p "Hi [name/there], I am [your name] from [your org]. We are seeking [requested it…" at bounding box center [314, 254] width 290 height 216
click at [215, 359] on p "Hi [name/there], I am [your name] from [your org]. We are seeking [requested it…" at bounding box center [314, 254] width 290 height 216
click at [457, 147] on button at bounding box center [455, 149] width 7 height 7
click at [276, 46] on button "Save" at bounding box center [295, 40] width 38 height 15
click at [795, 39] on icon "button" at bounding box center [792, 40] width 12 height 12
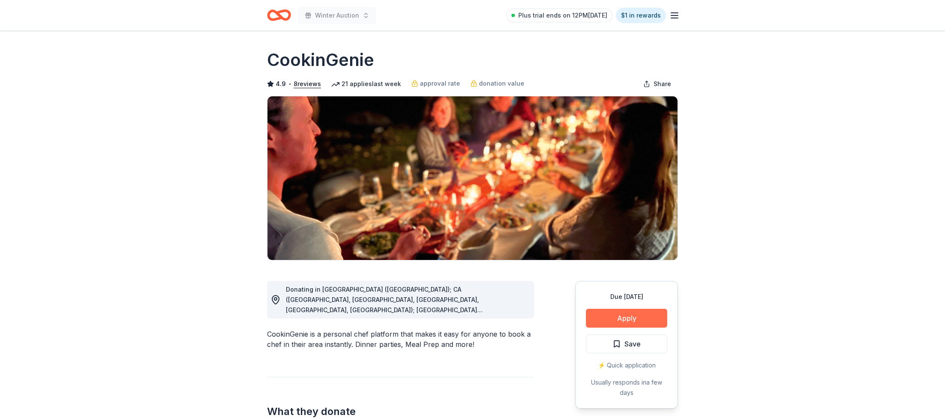
click at [616, 318] on button "Apply" at bounding box center [626, 318] width 81 height 19
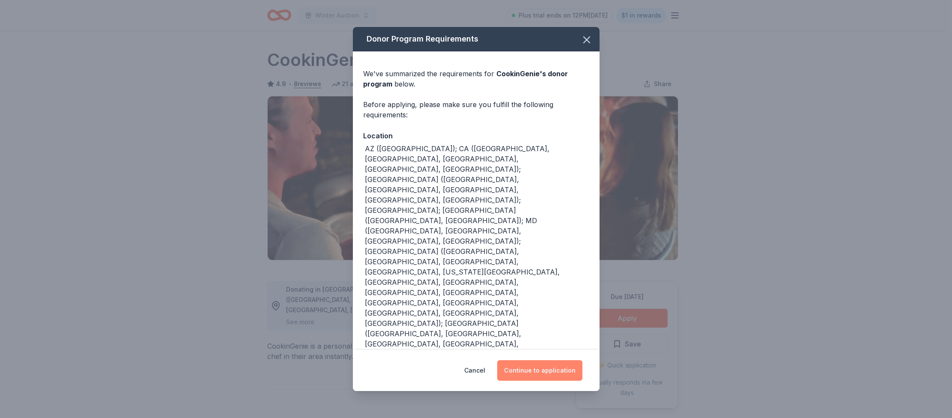
click at [560, 370] on button "Continue to application" at bounding box center [539, 370] width 85 height 21
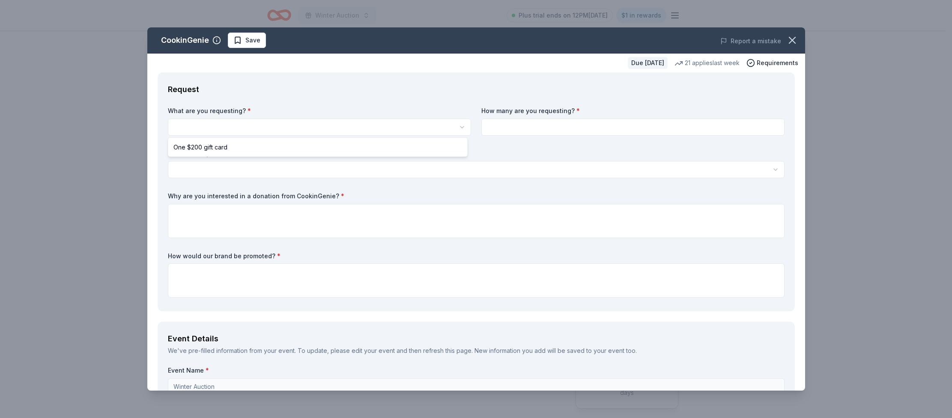
click at [211, 128] on html "Winter Auction Plus trial ends on 12PM[DATE] $1 in rewards Due [DATE] Share Coo…" at bounding box center [476, 209] width 952 height 418
select select "One $200 gift card"
click at [523, 125] on input at bounding box center [632, 127] width 303 height 17
type input "2"
click at [246, 165] on html "Winter Auction Plus trial ends on 12PM[DATE] $1 in rewards Due [DATE] Share Coo…" at bounding box center [476, 209] width 952 height 418
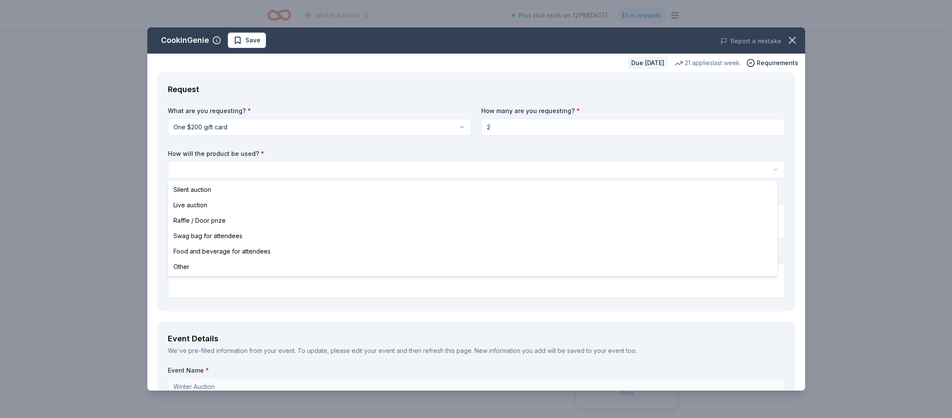
select select "silentAuction"
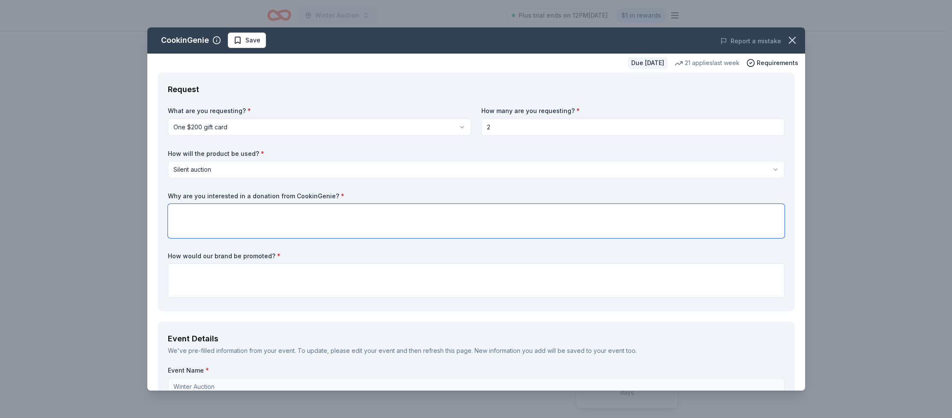
click at [258, 215] on textarea at bounding box center [476, 221] width 617 height 34
click at [789, 42] on icon "button" at bounding box center [792, 40] width 6 height 6
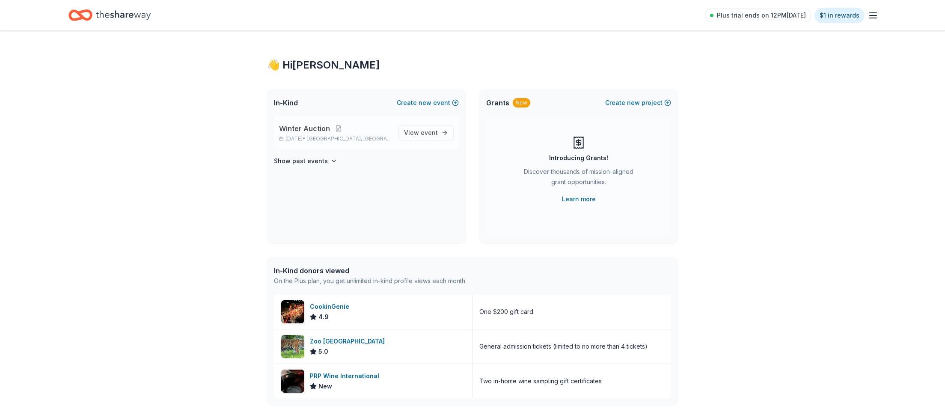
click at [299, 131] on span "Winter Auction" at bounding box center [304, 128] width 51 height 10
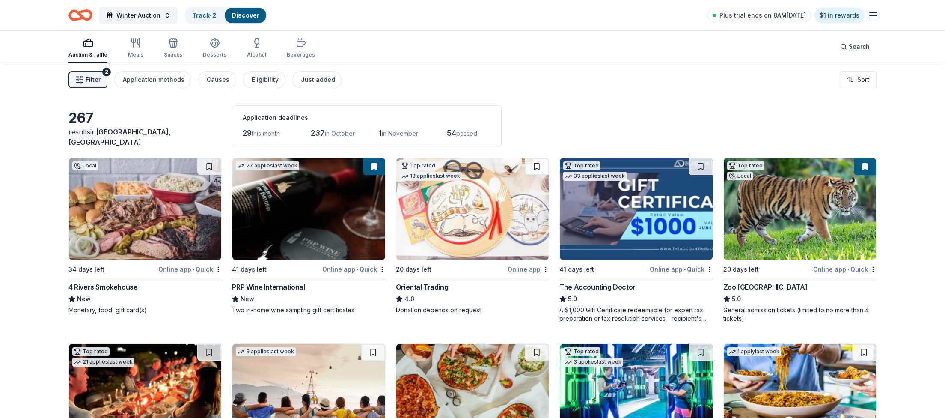
click at [138, 193] on img at bounding box center [145, 209] width 152 height 102
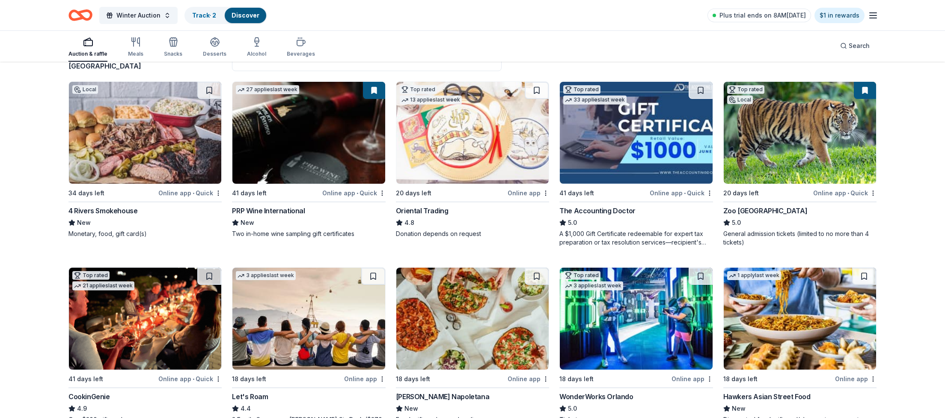
scroll to position [161, 0]
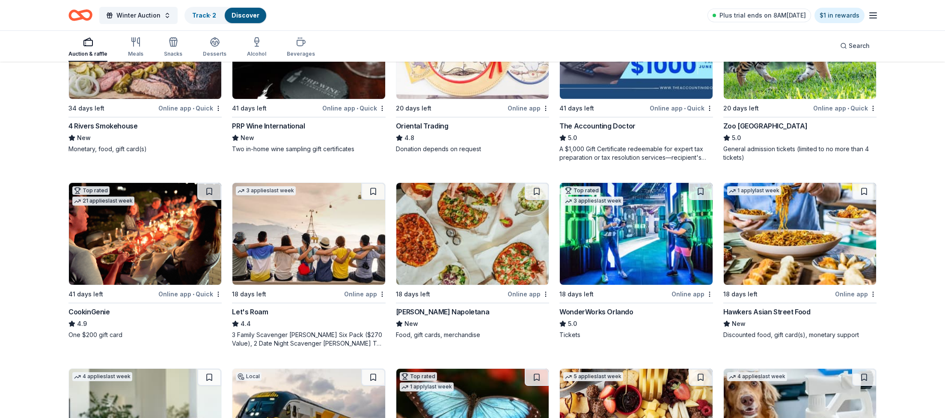
click at [600, 213] on img at bounding box center [636, 234] width 152 height 102
click at [874, 18] on line "button" at bounding box center [873, 18] width 7 height 0
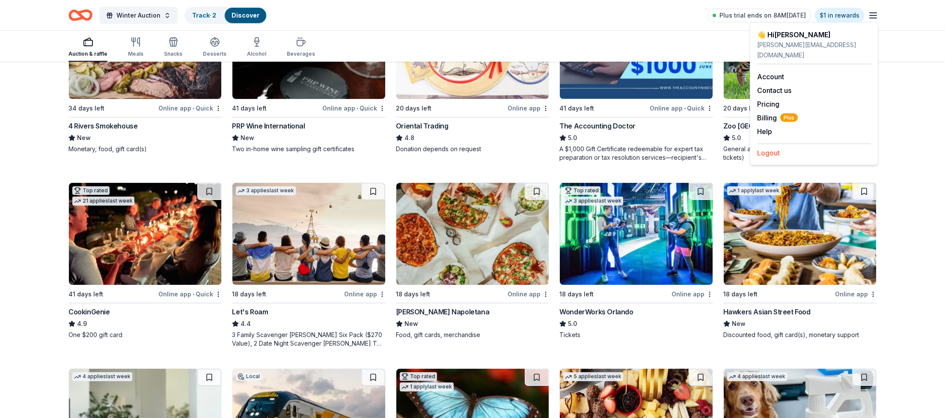
click at [775, 148] on button "Logout" at bounding box center [768, 153] width 23 height 10
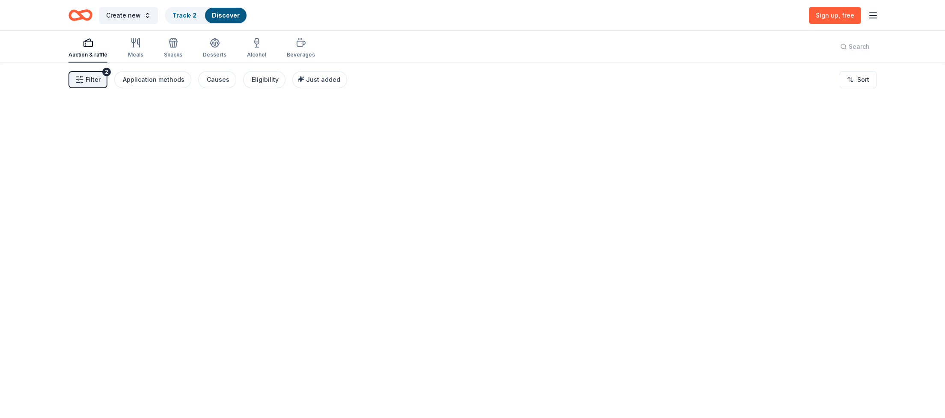
scroll to position [0, 0]
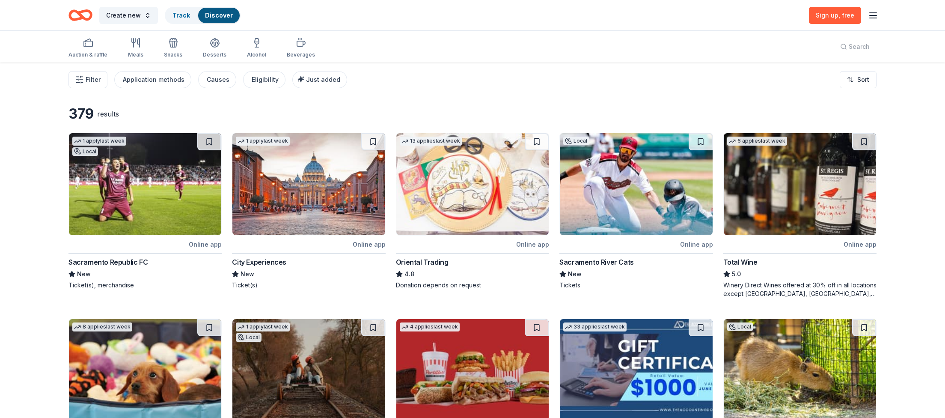
click at [871, 15] on line "button" at bounding box center [873, 15] width 7 height 0
click at [772, 83] on button "Log in" at bounding box center [767, 83] width 20 height 10
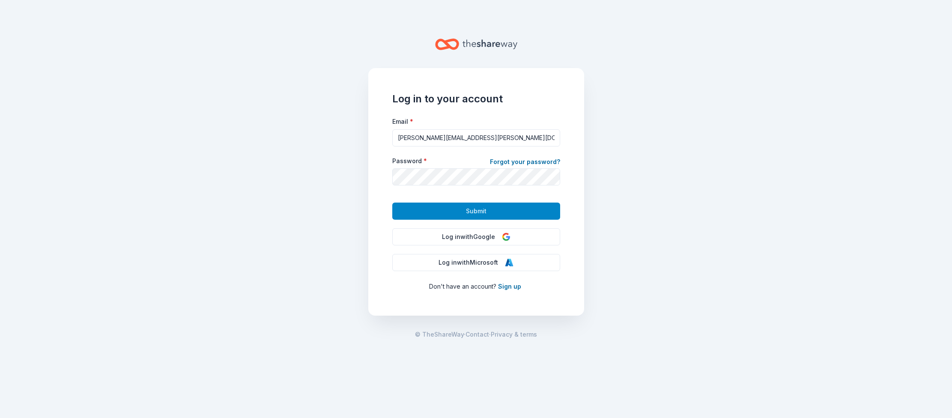
click at [484, 213] on span "Submit" at bounding box center [476, 211] width 21 height 10
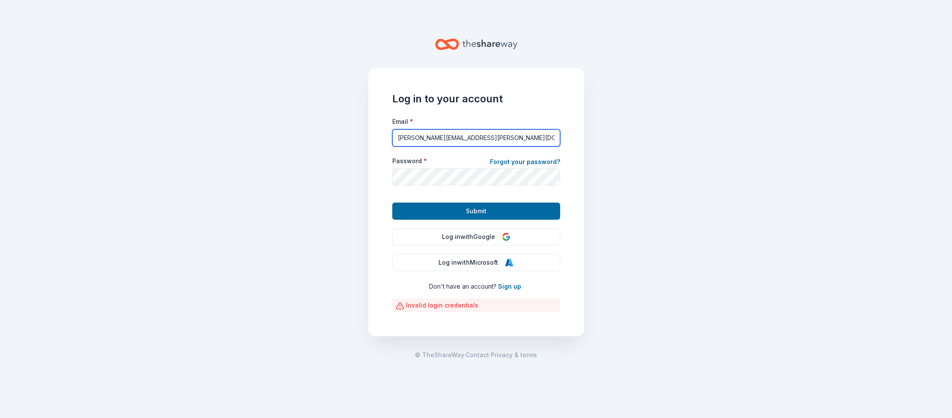
click at [493, 134] on input "felix.agosto@outlook.com" at bounding box center [476, 137] width 168 height 17
drag, startPoint x: 482, startPoint y: 138, endPoint x: 391, endPoint y: 132, distance: 91.4
click at [391, 132] on div "Log in to your account Email * felix.agosto@outlook.com Password * Forgot your …" at bounding box center [476, 202] width 216 height 268
type input "felix@degy.com"
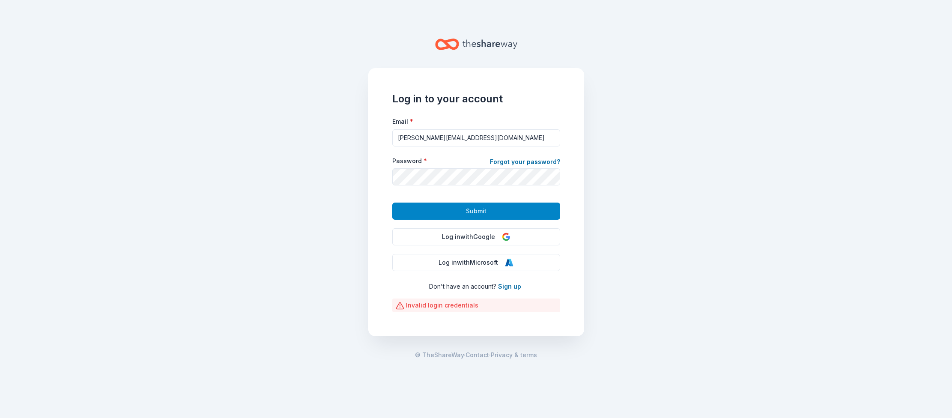
click at [477, 209] on span "Submit" at bounding box center [476, 211] width 21 height 10
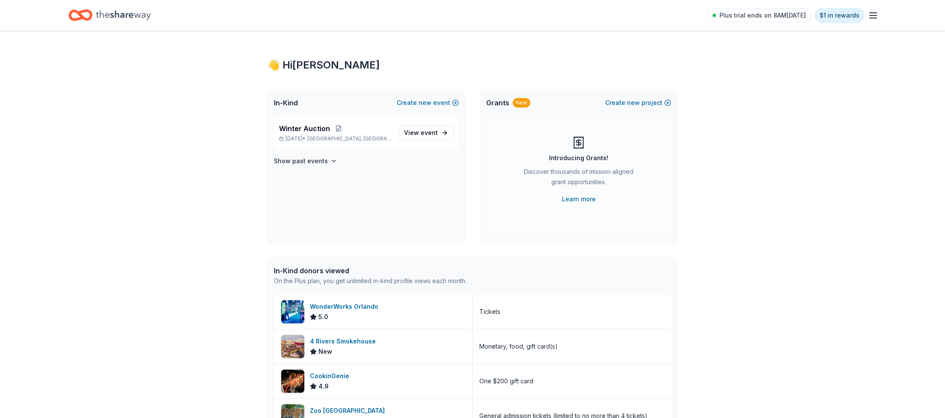
click at [871, 15] on icon "button" at bounding box center [873, 15] width 10 height 10
click at [781, 144] on div "Logout" at bounding box center [814, 150] width 114 height 15
click at [770, 148] on button "Logout" at bounding box center [768, 153] width 23 height 10
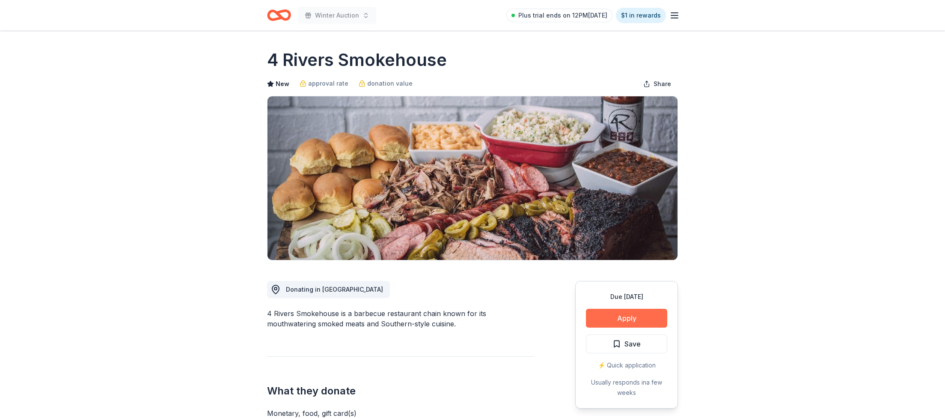
click at [635, 321] on button "Apply" at bounding box center [626, 318] width 81 height 19
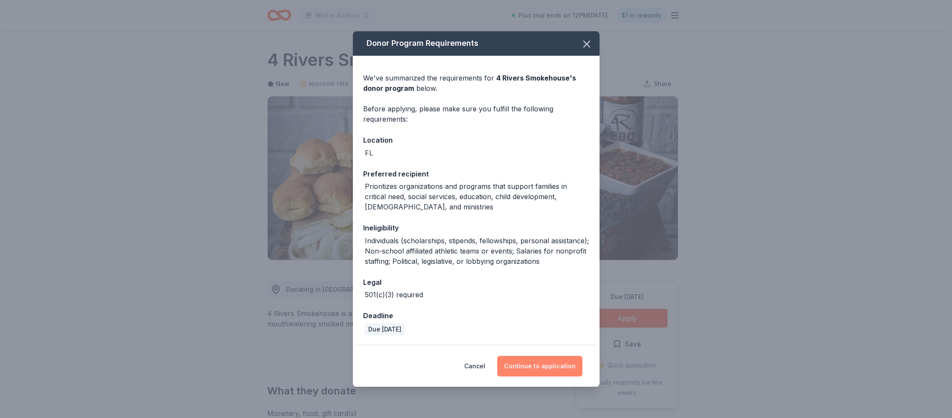
click at [558, 362] on button "Continue to application" at bounding box center [539, 366] width 85 height 21
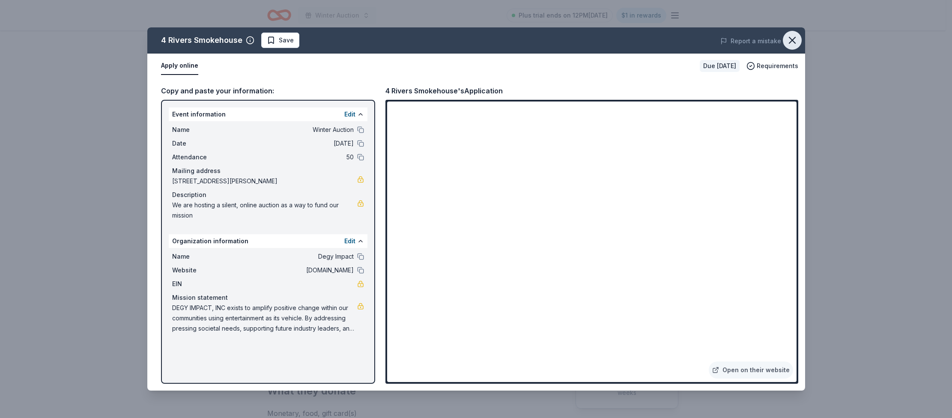
click at [788, 39] on icon "button" at bounding box center [792, 40] width 12 height 12
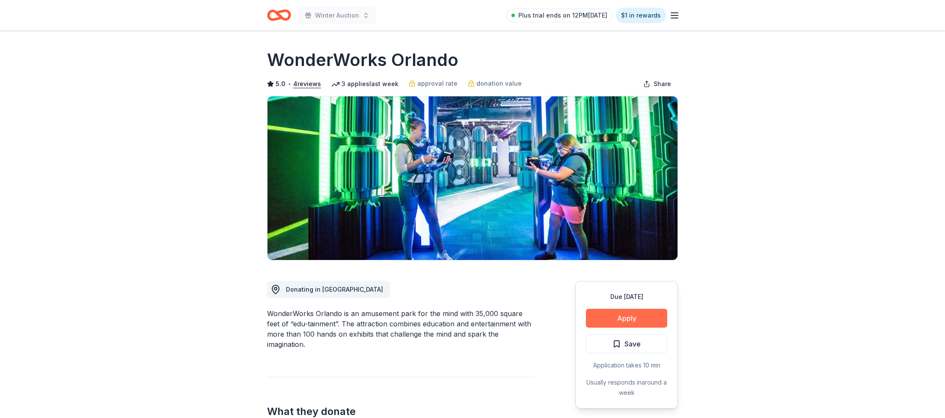
click at [642, 319] on button "Apply" at bounding box center [626, 318] width 81 height 19
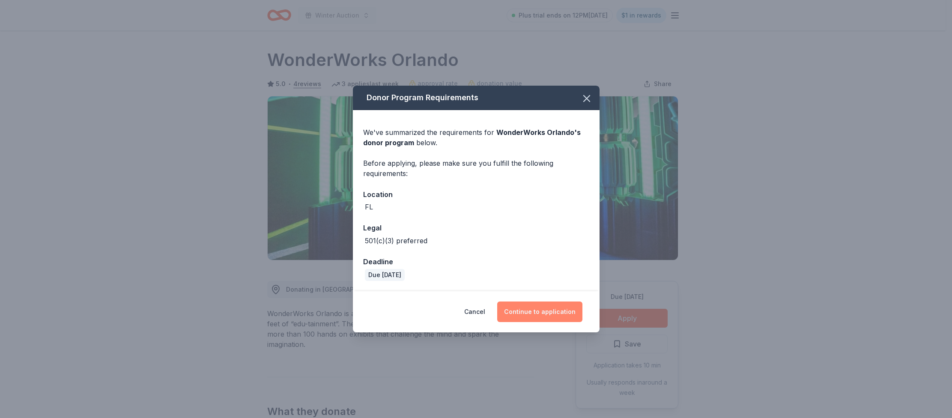
click at [577, 316] on button "Continue to application" at bounding box center [539, 311] width 85 height 21
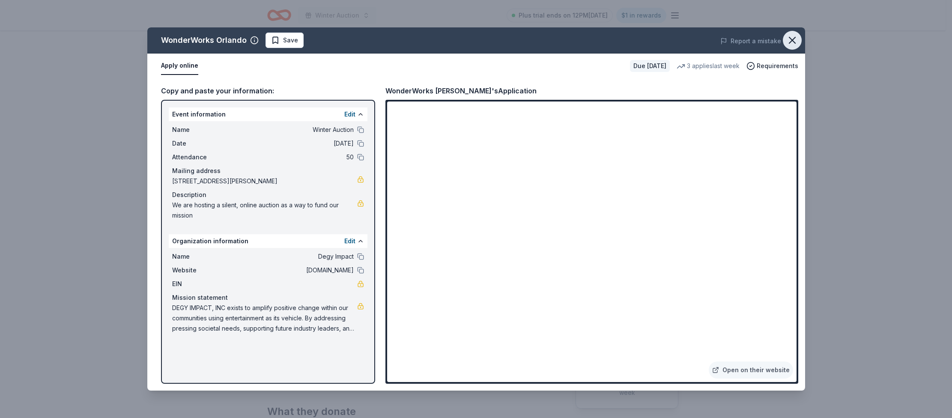
click at [791, 39] on icon "button" at bounding box center [792, 40] width 6 height 6
